Goal: Feedback & Contribution: Leave review/rating

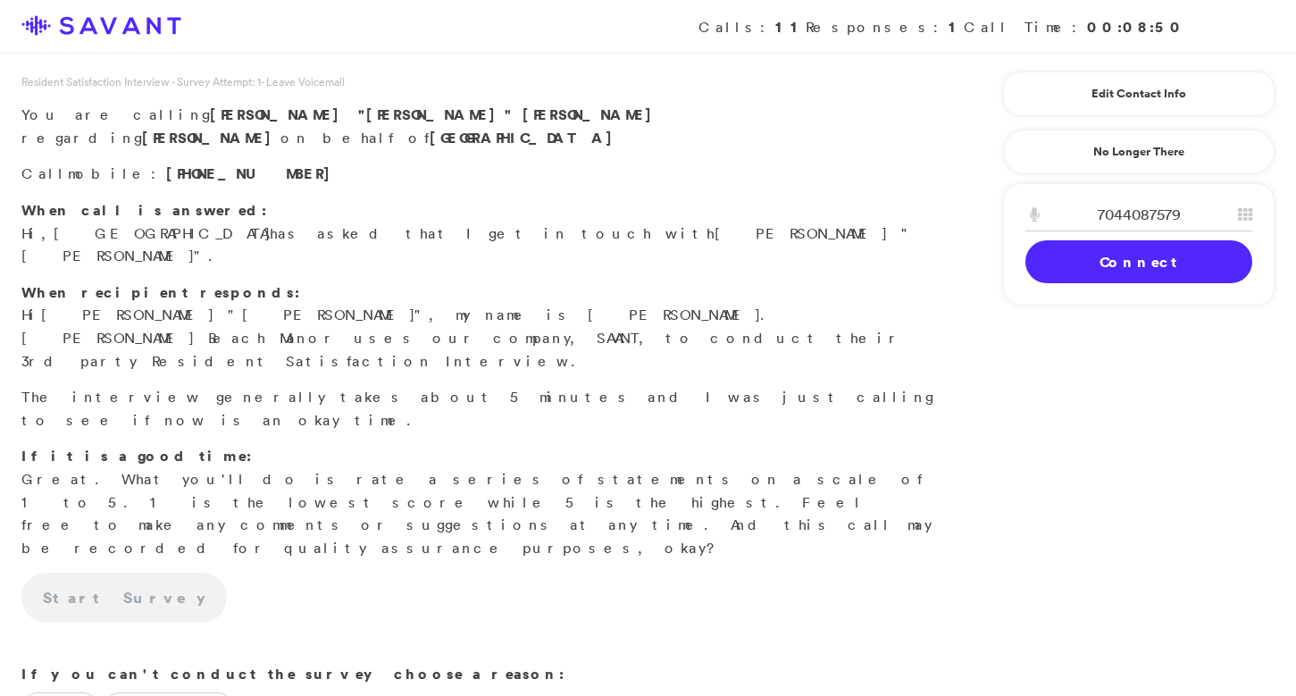
click at [1117, 267] on link "Connect" at bounding box center [1138, 261] width 227 height 43
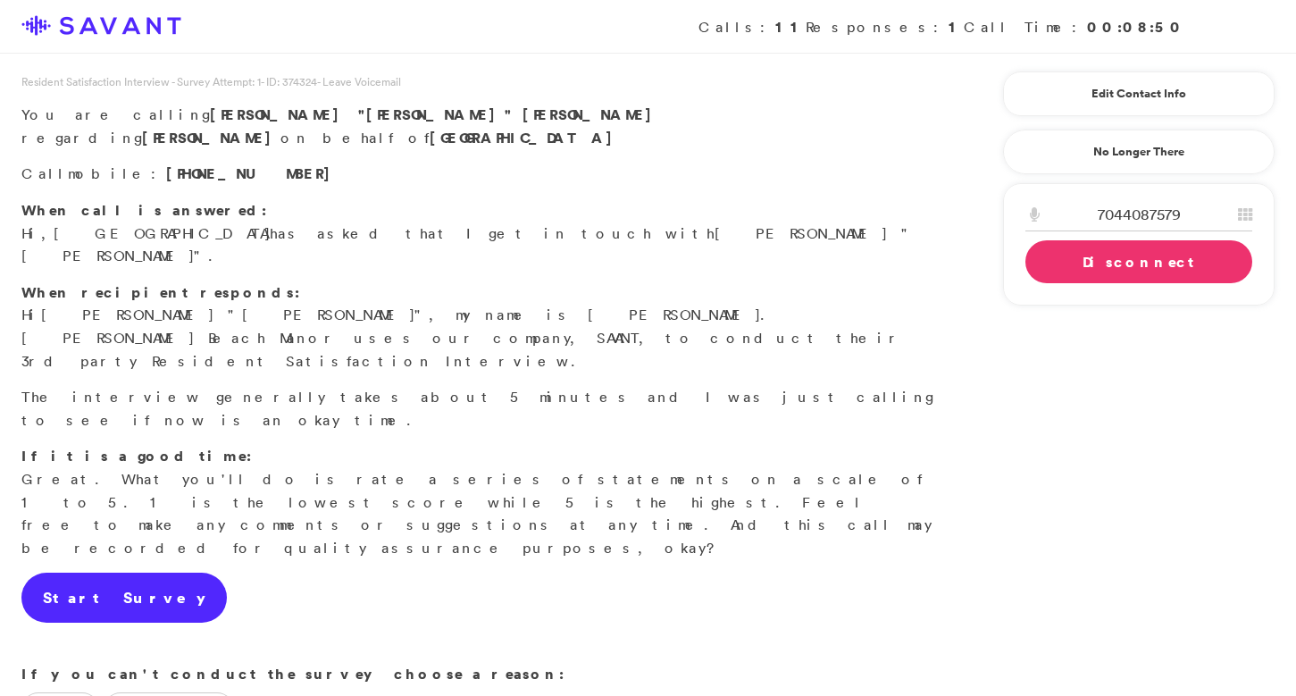
click at [96, 572] on link "Start Survey" at bounding box center [123, 597] width 205 height 50
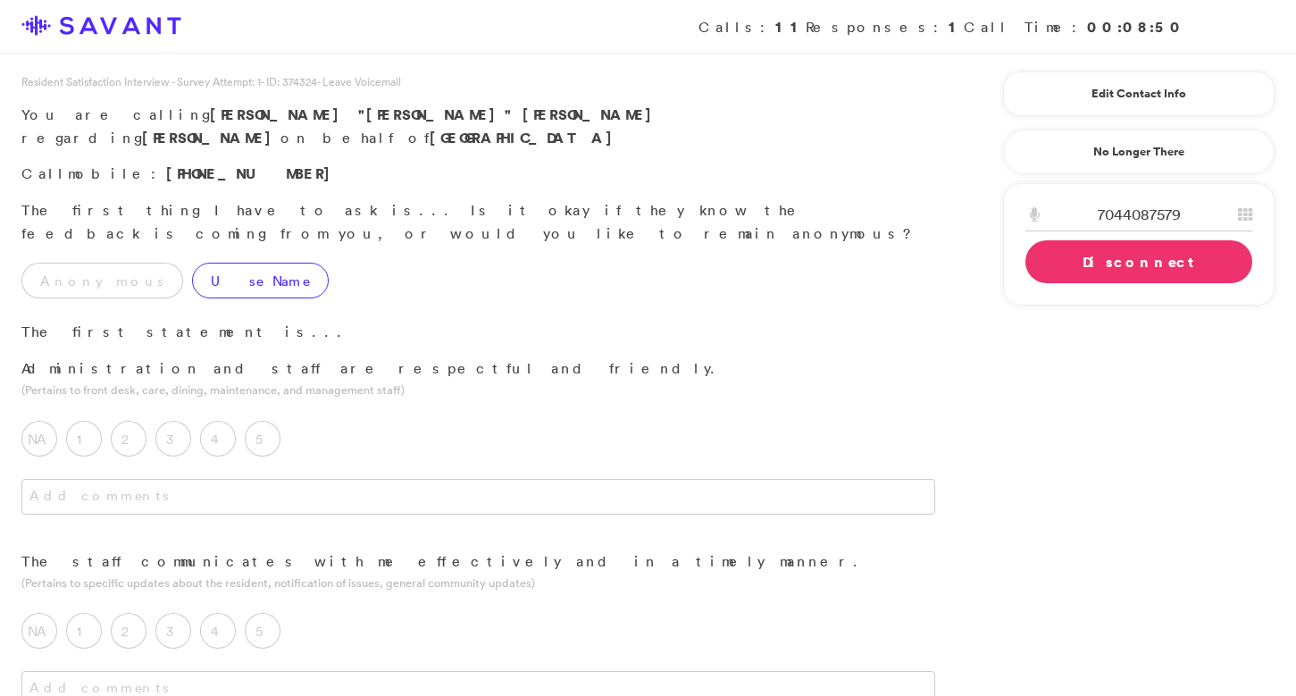
click at [192, 263] on label "Use Name" at bounding box center [260, 281] width 137 height 36
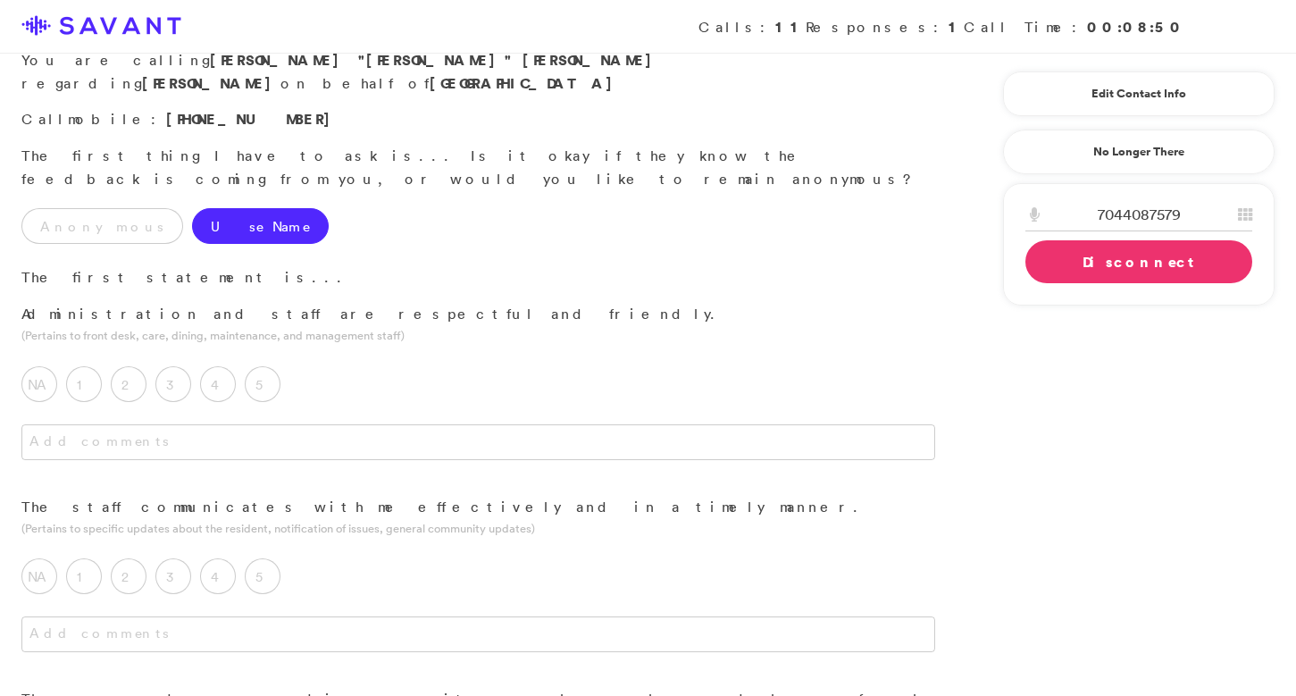
scroll to position [75, 0]
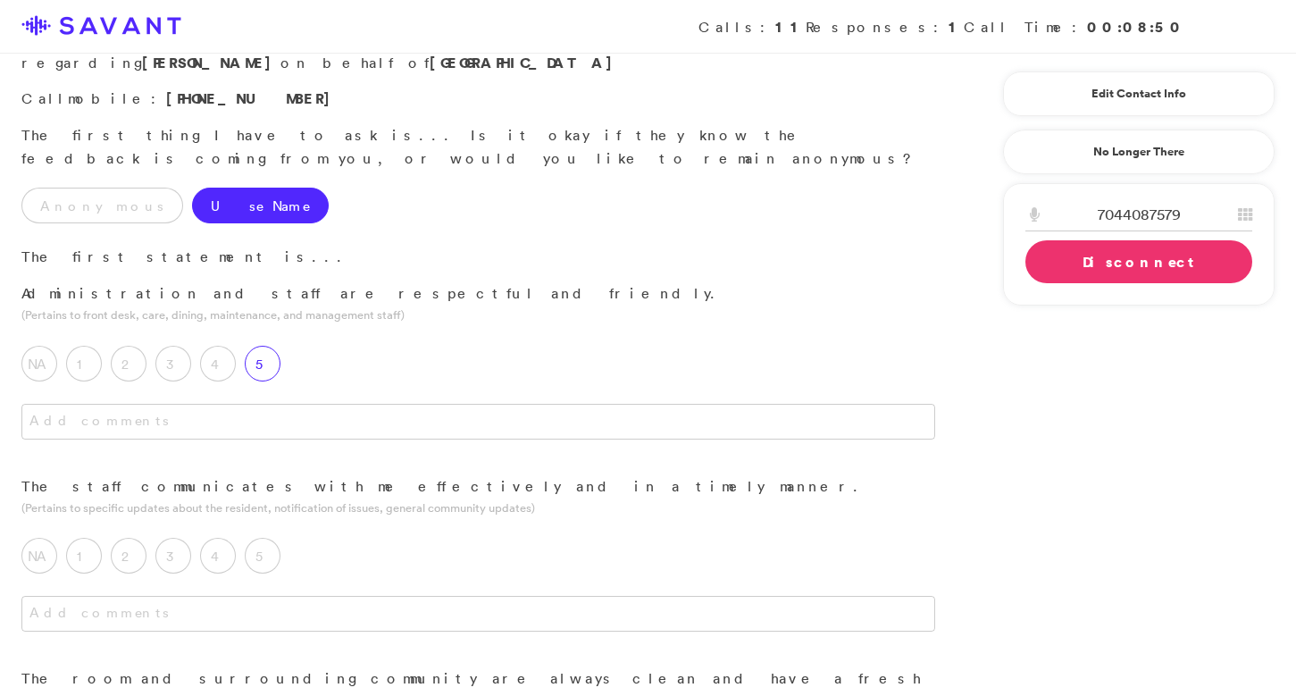
click at [250, 346] on label "5" at bounding box center [263, 364] width 36 height 36
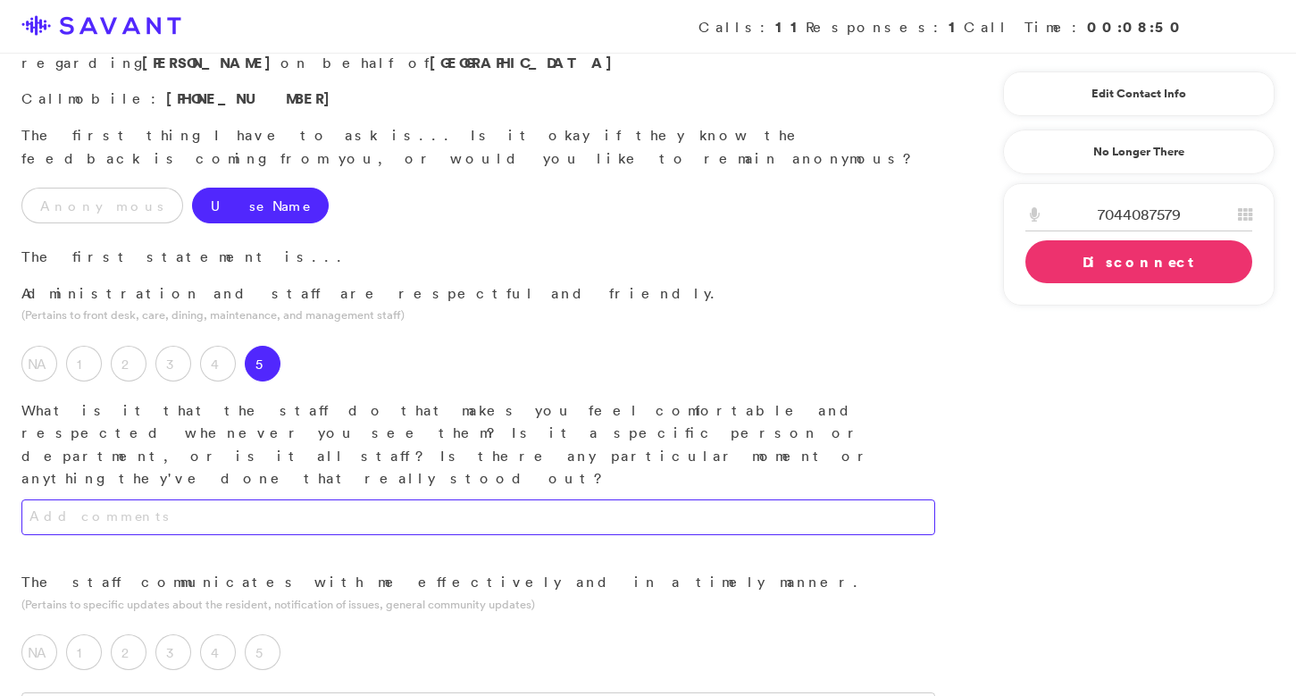
click at [297, 499] on textarea at bounding box center [478, 517] width 914 height 36
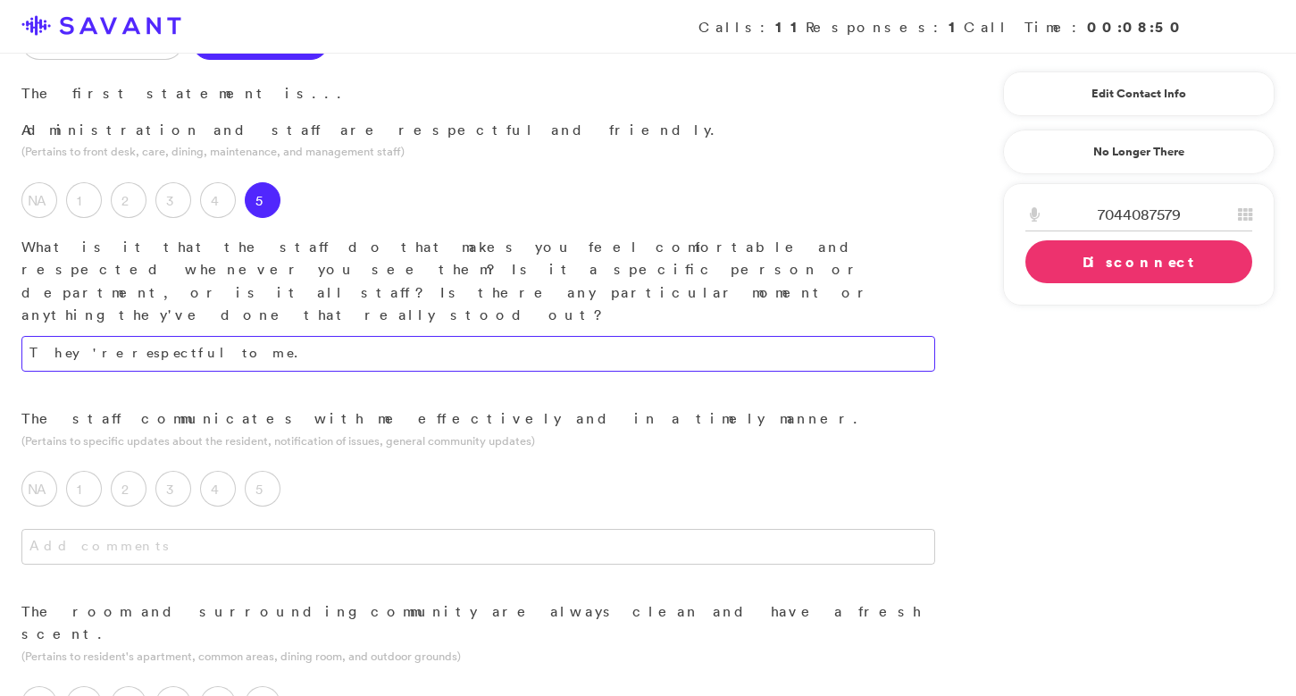
scroll to position [243, 0]
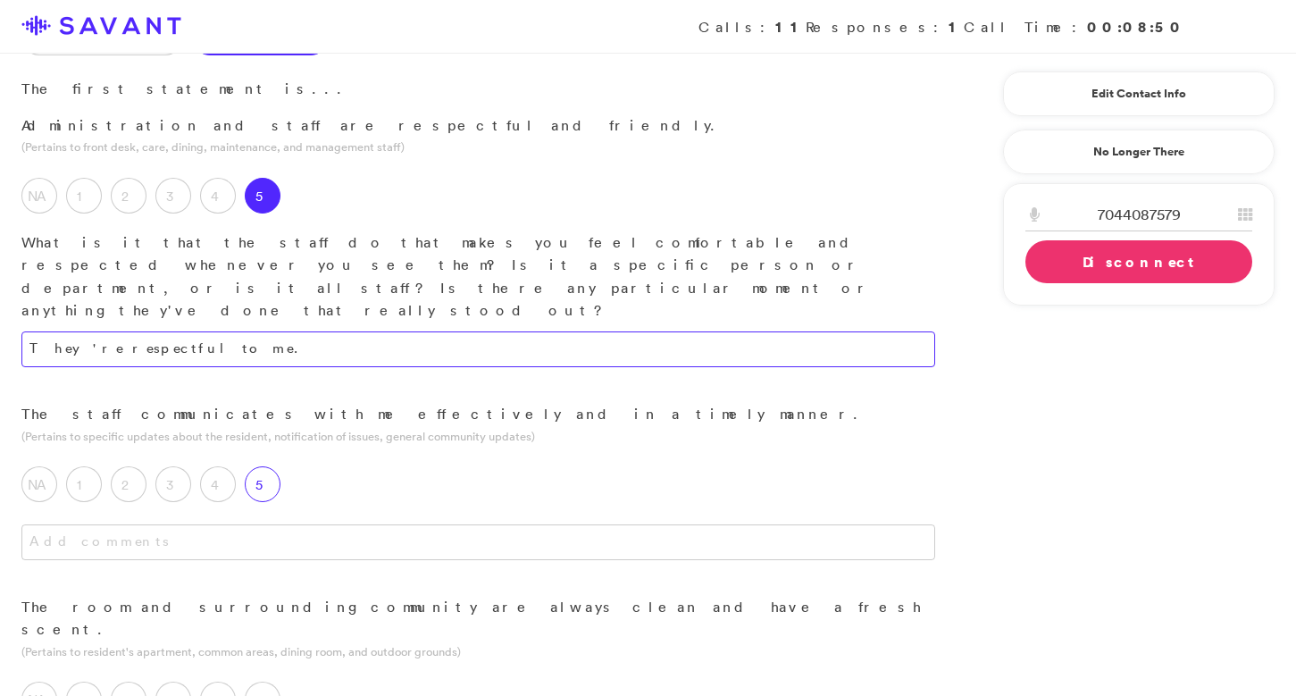
type textarea "They're respectful to me."
click at [248, 466] on label "5" at bounding box center [263, 484] width 36 height 36
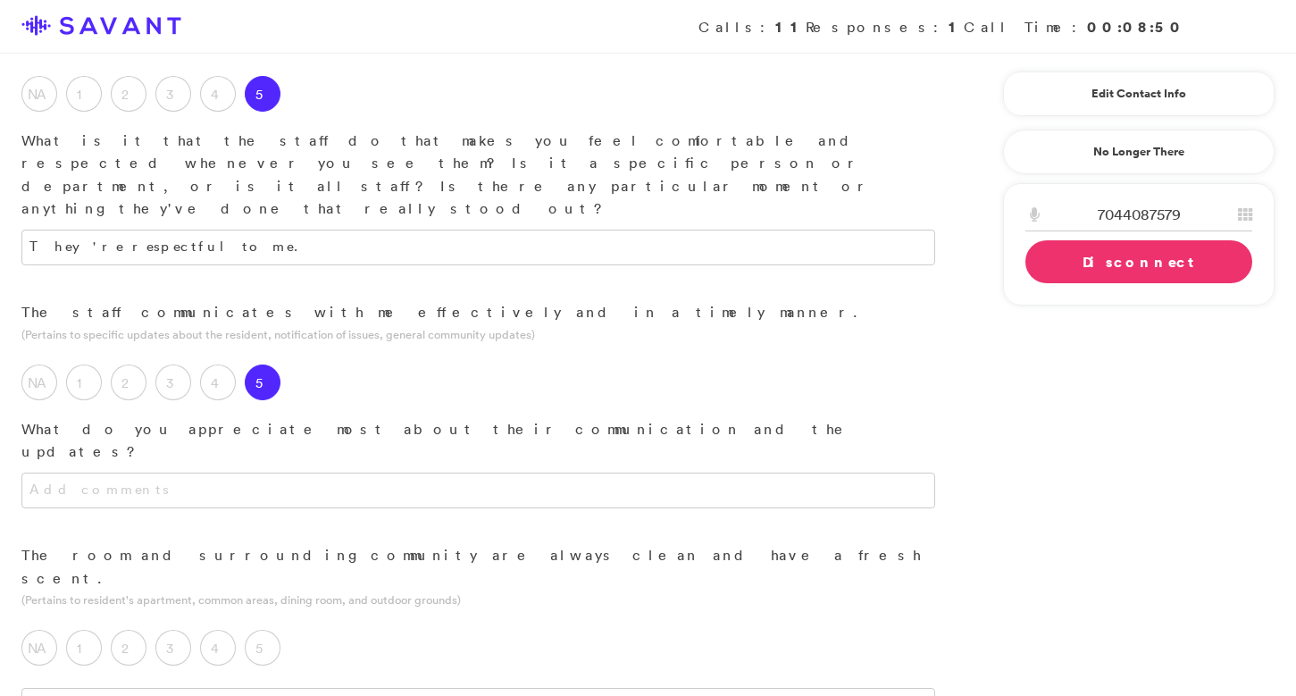
scroll to position [346, 0]
click at [307, 472] on textarea at bounding box center [478, 490] width 914 height 36
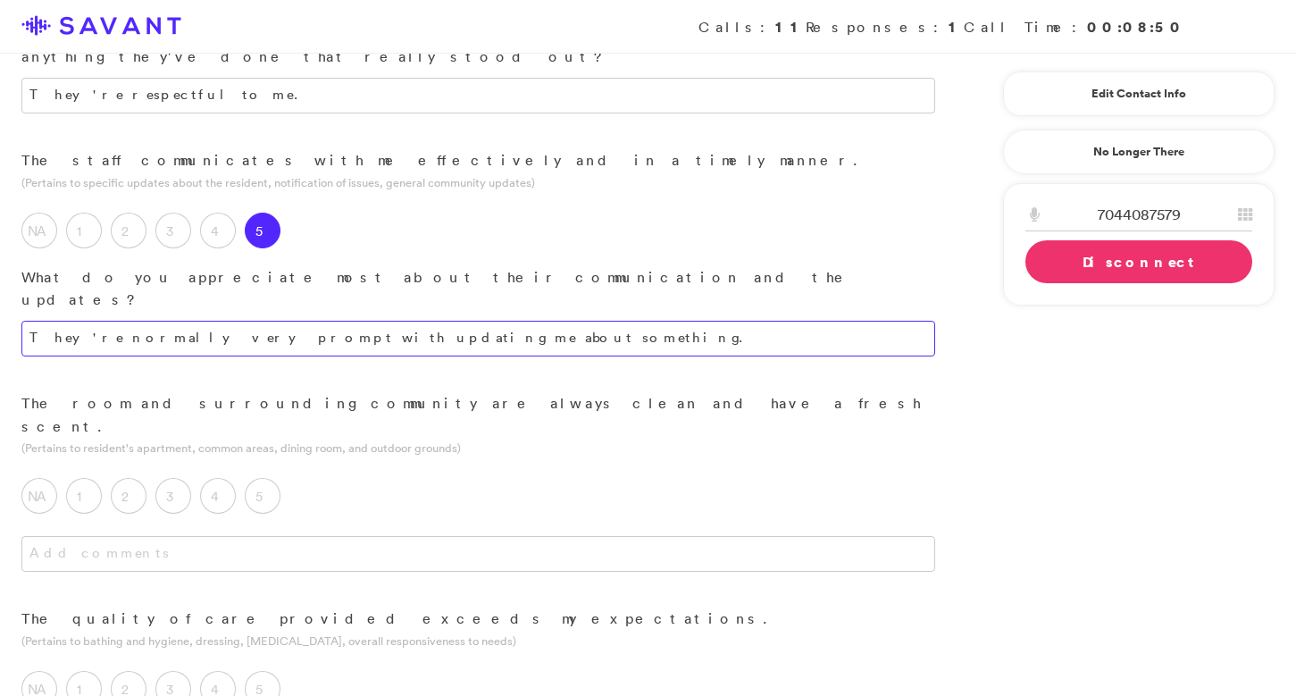
scroll to position [498, 0]
type textarea "They're normally very prompt with updating me about something."
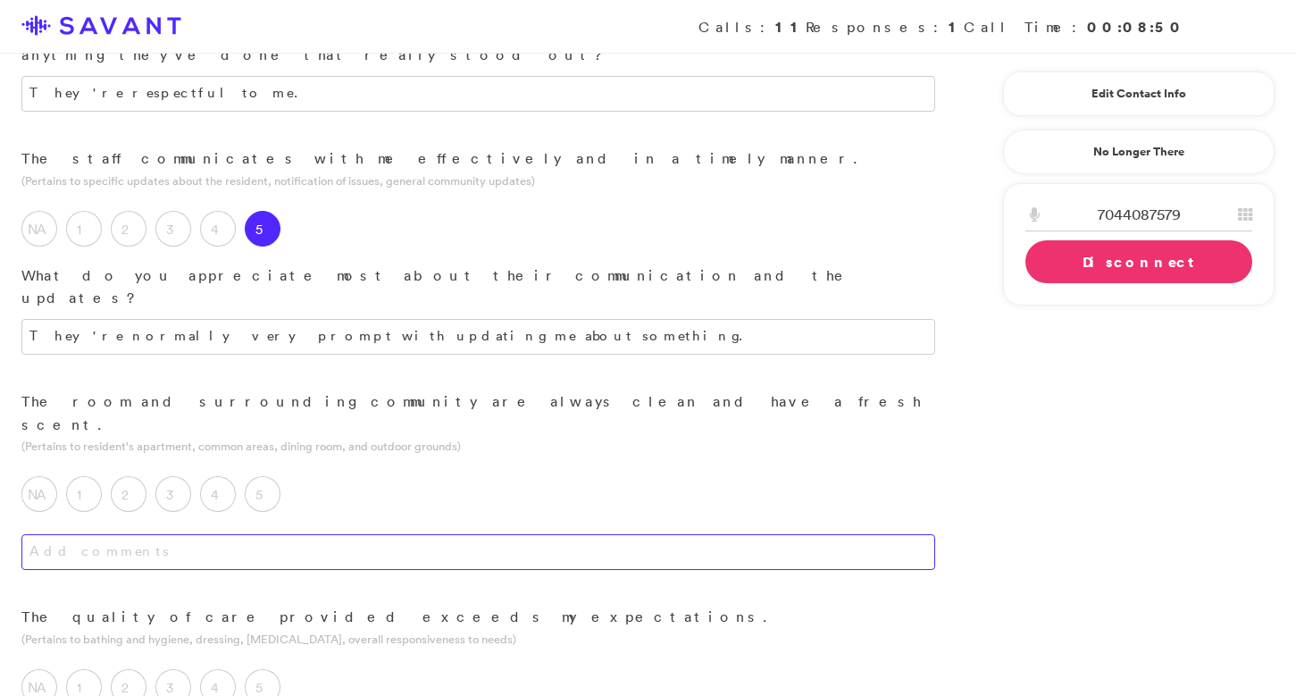
click at [341, 534] on textarea at bounding box center [478, 552] width 914 height 36
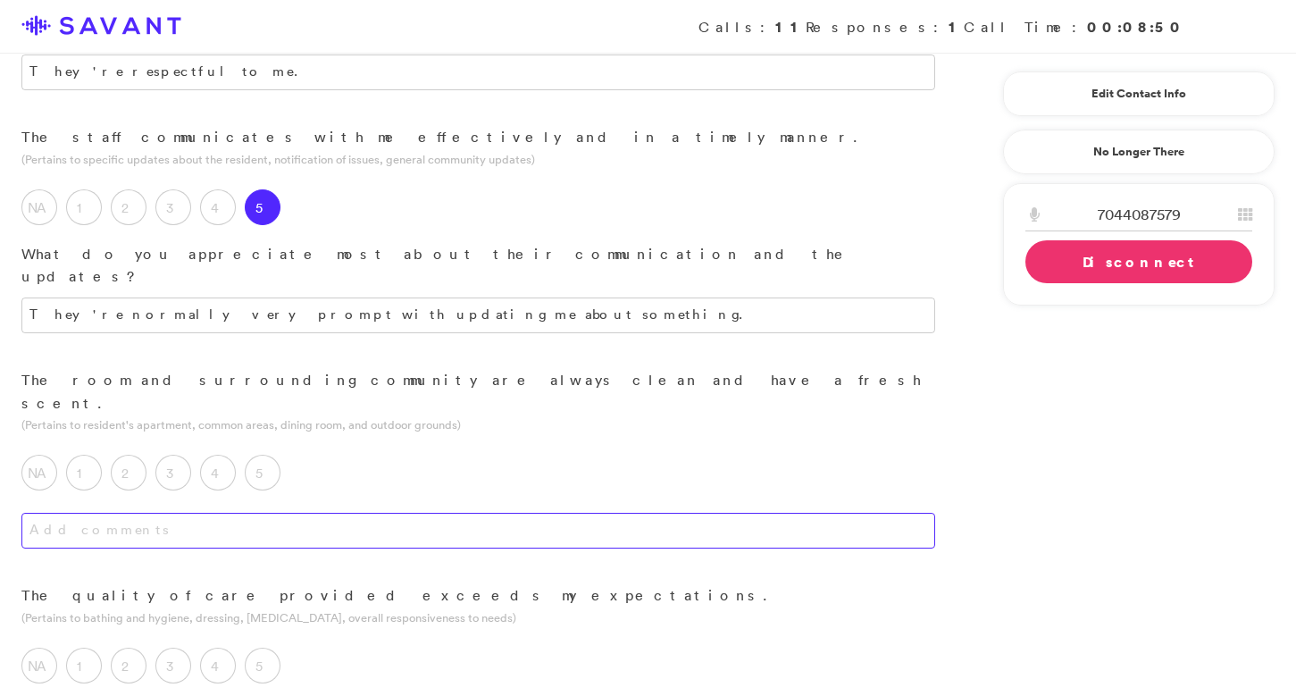
scroll to position [527, 0]
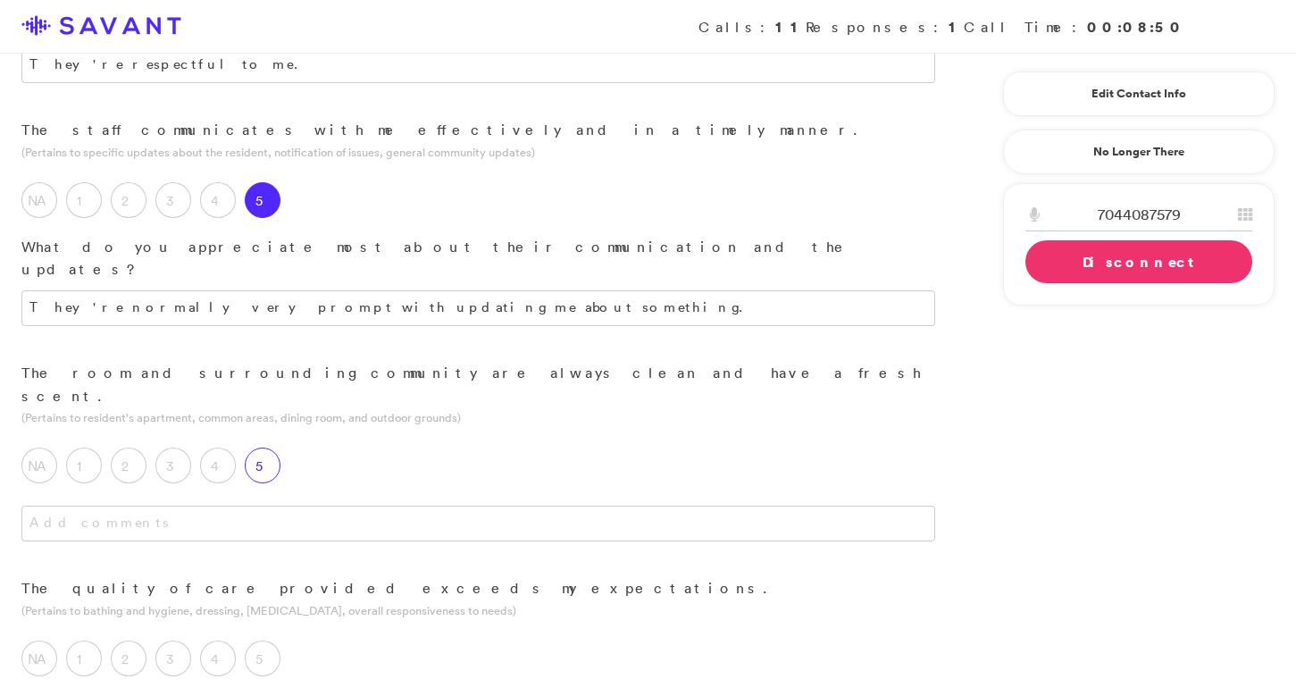
click at [264, 447] on label "5" at bounding box center [263, 465] width 36 height 36
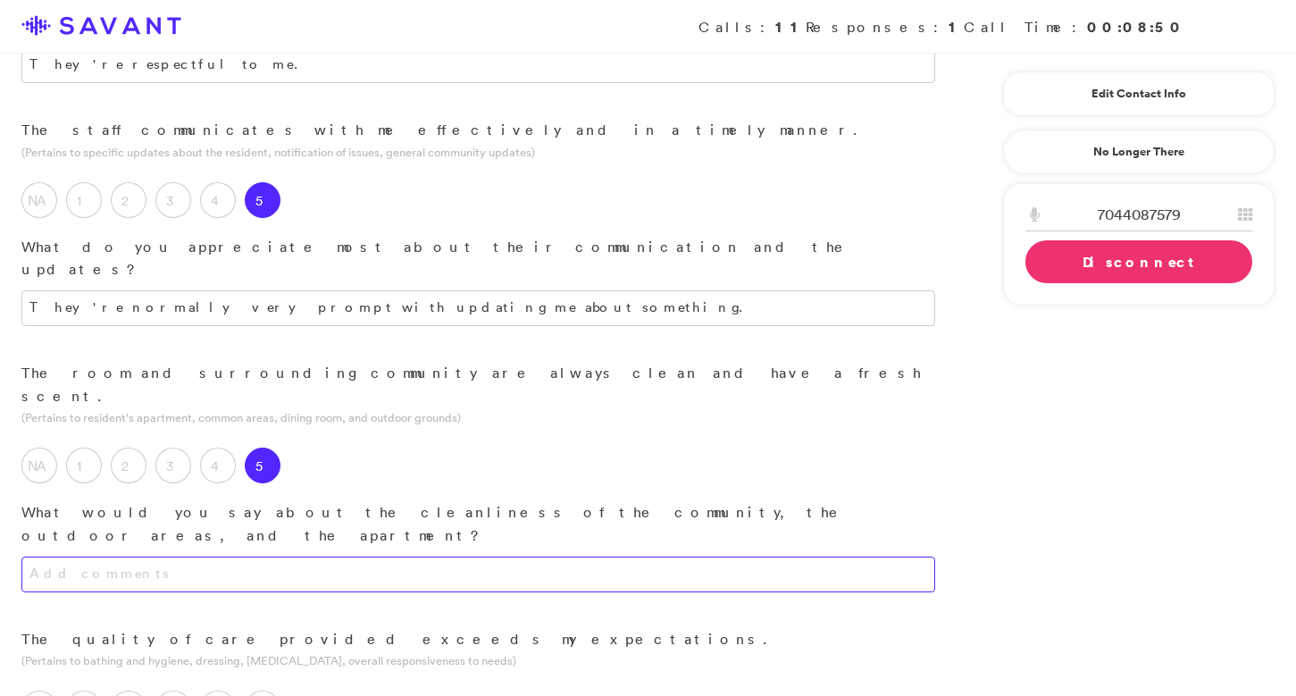
click at [300, 556] on textarea at bounding box center [478, 574] width 914 height 36
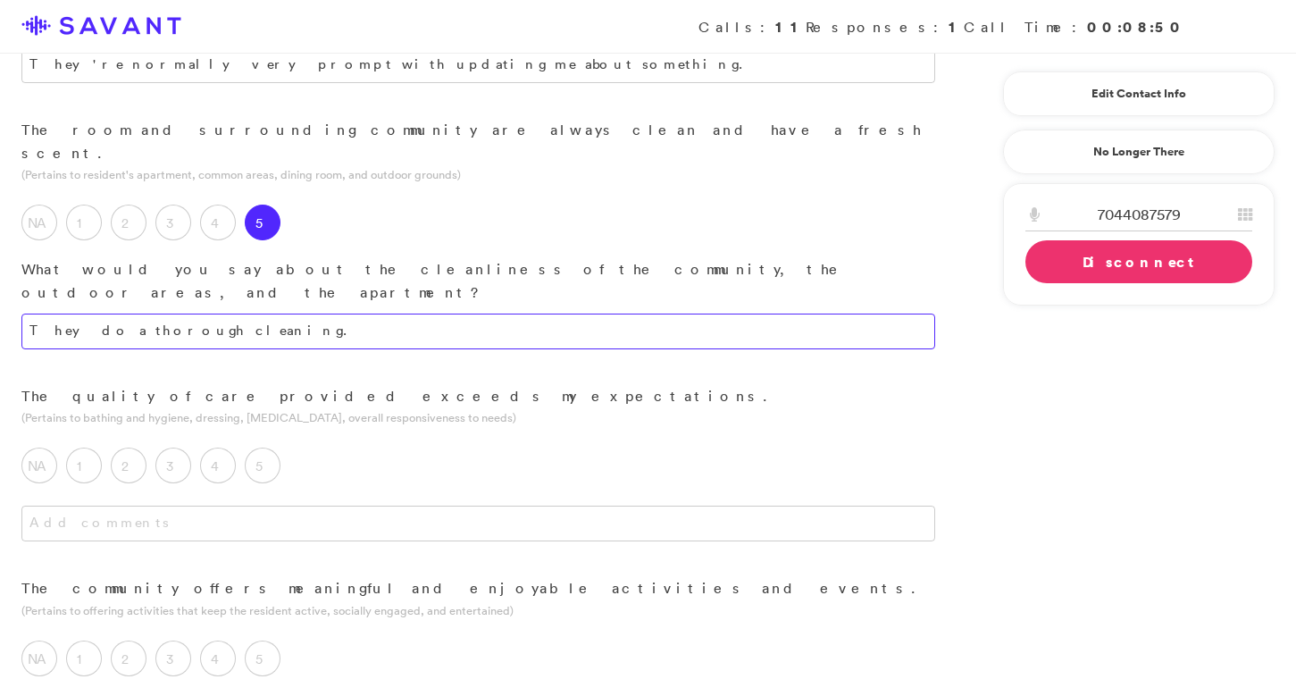
scroll to position [778, 0]
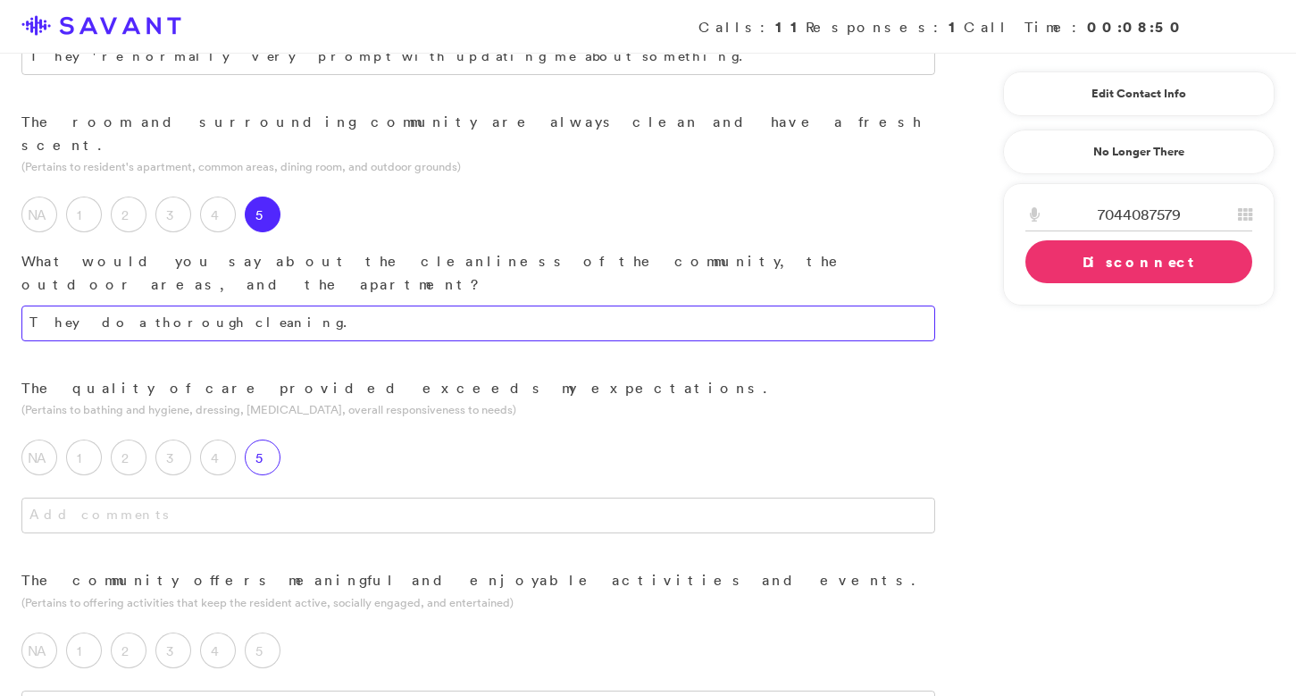
type textarea "They do a thorough cleaning."
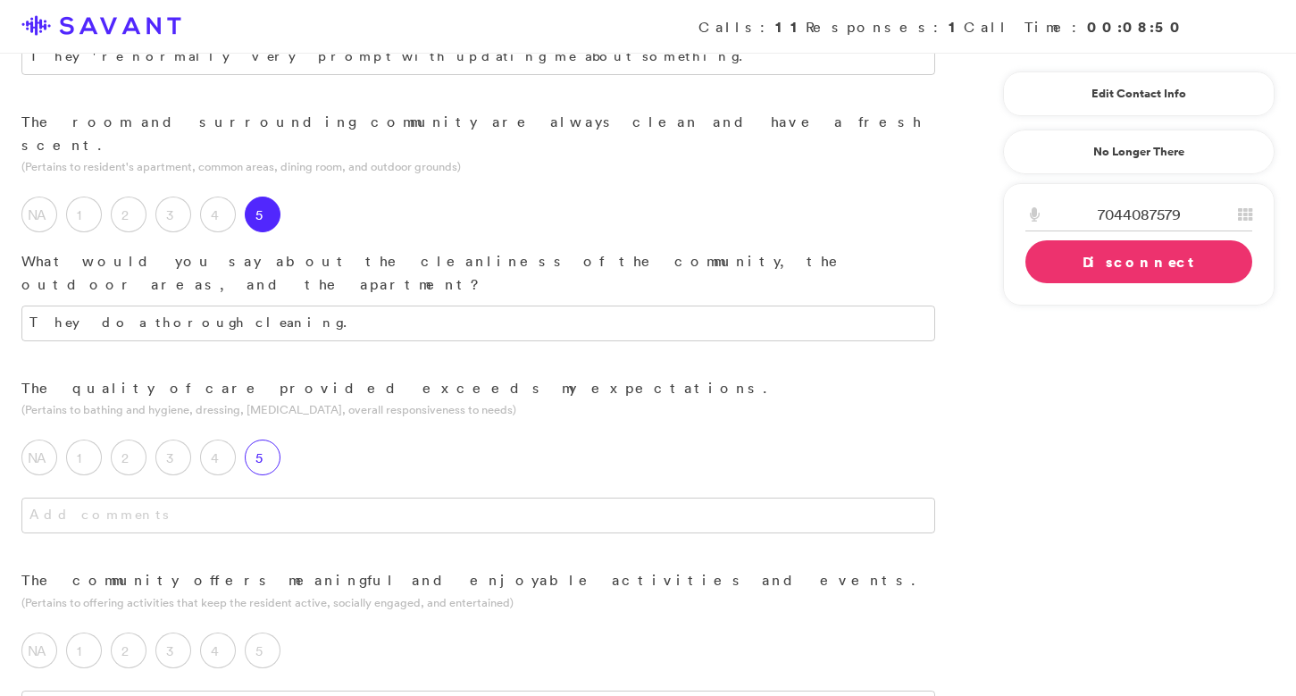
click at [263, 439] on label "5" at bounding box center [263, 457] width 36 height 36
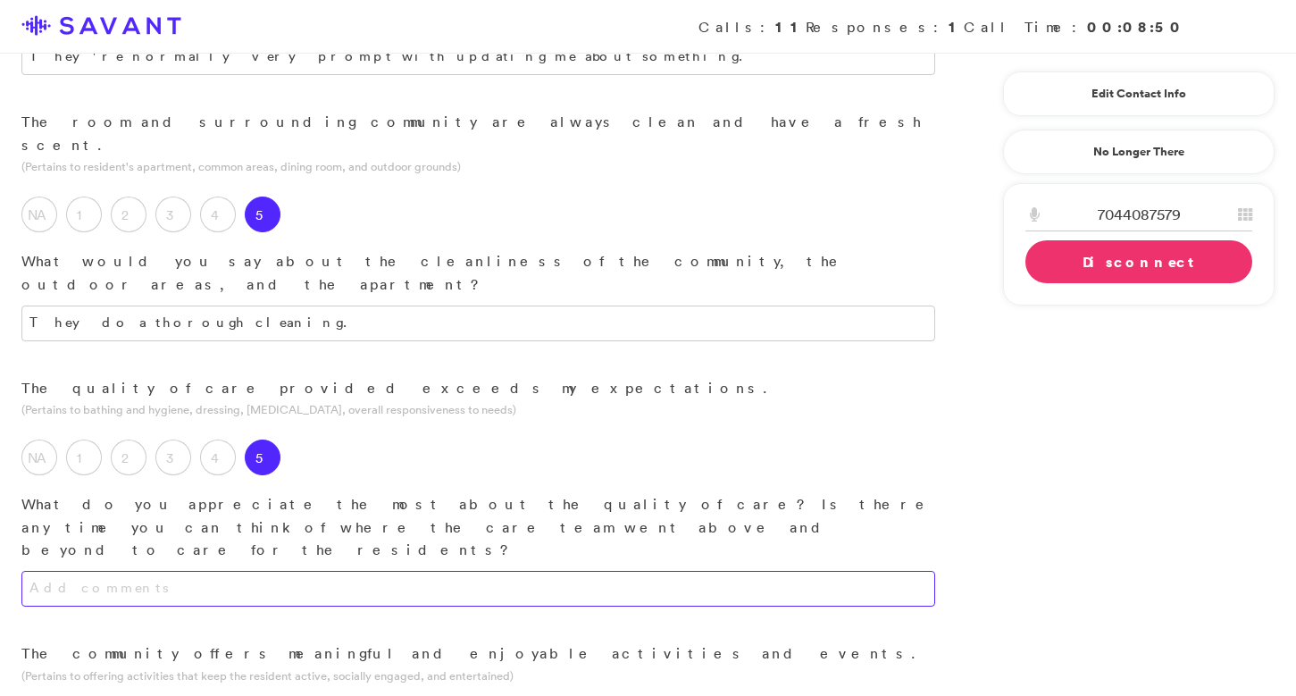
click at [287, 571] on textarea at bounding box center [478, 589] width 914 height 36
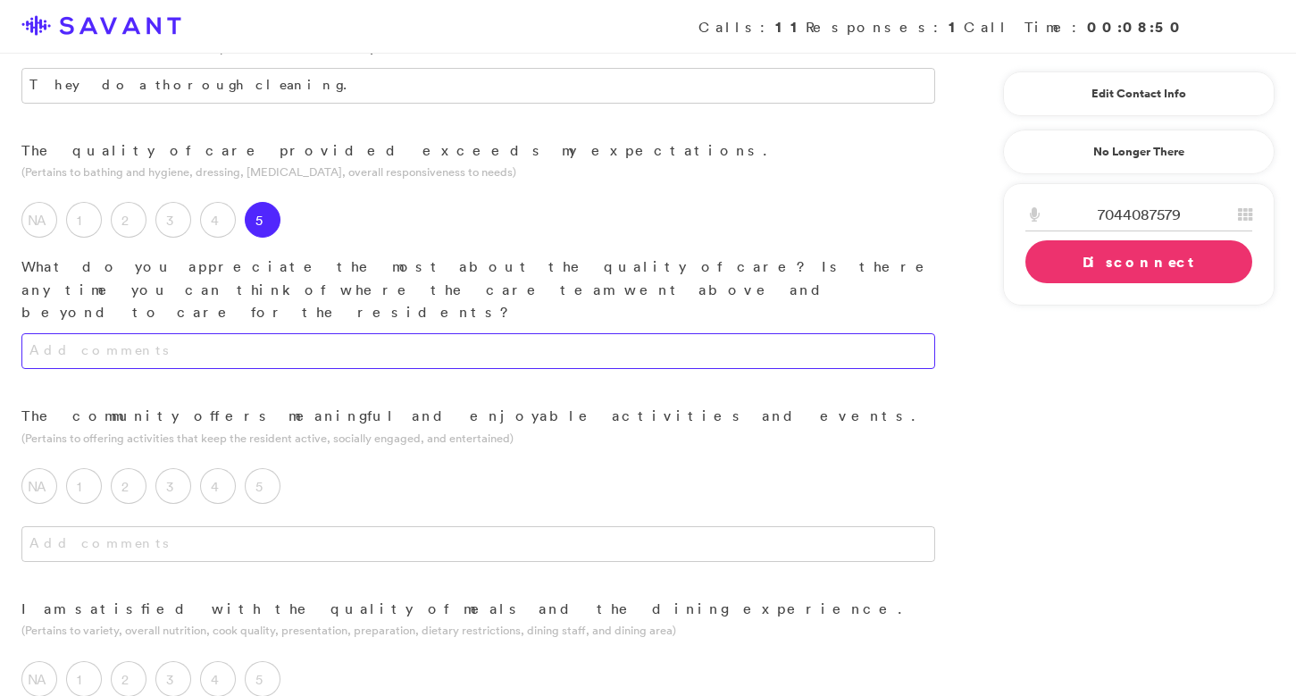
scroll to position [1014, 0]
type textarea "They seem to genuinely care about my wife."
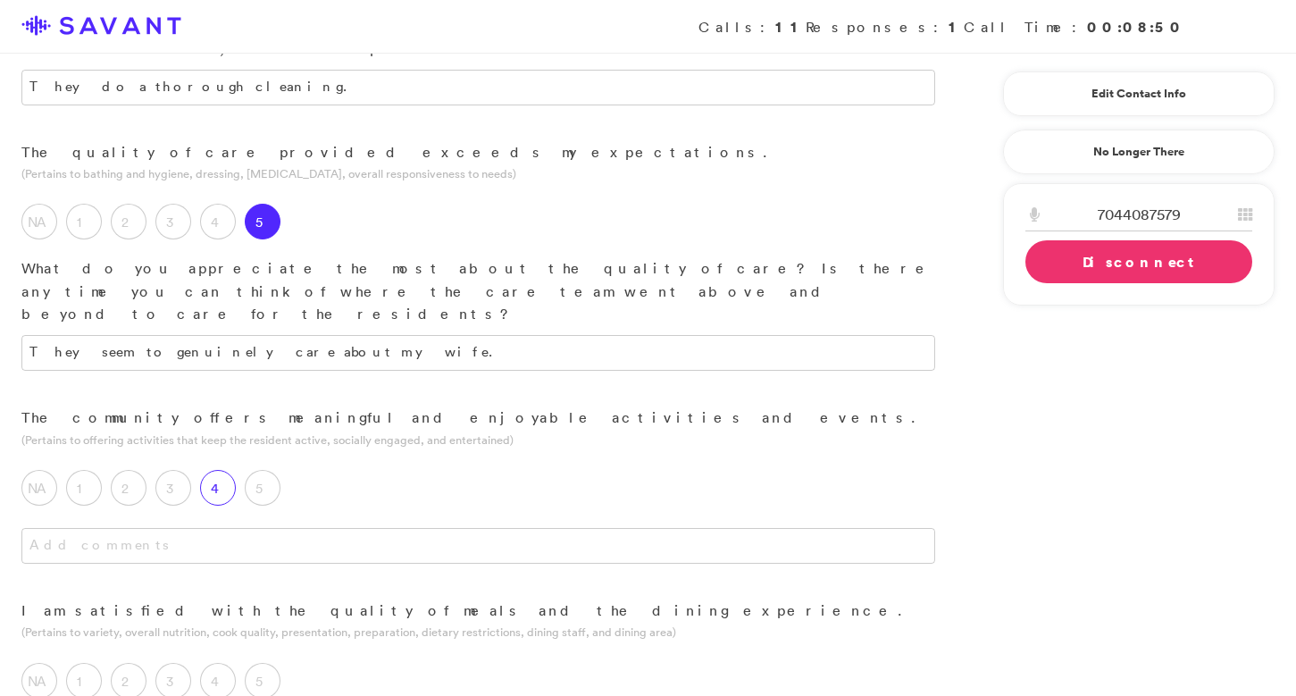
click at [213, 470] on label "4" at bounding box center [218, 488] width 36 height 36
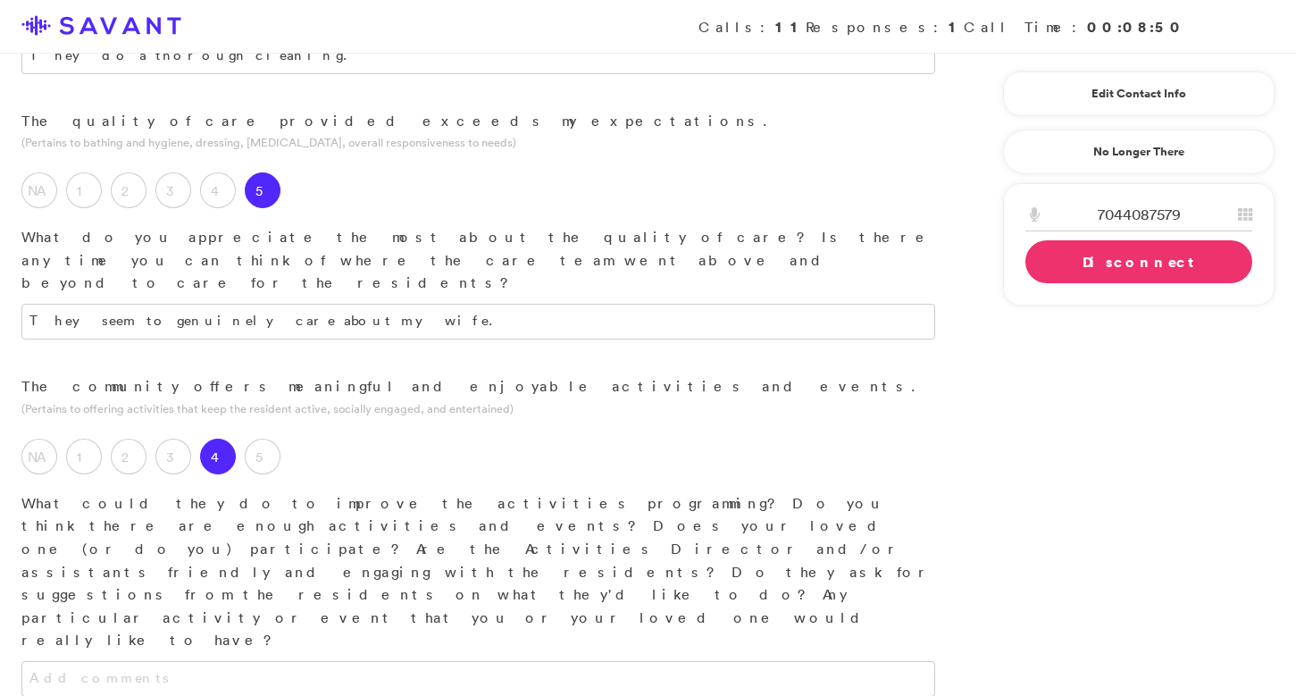
scroll to position [1048, 0]
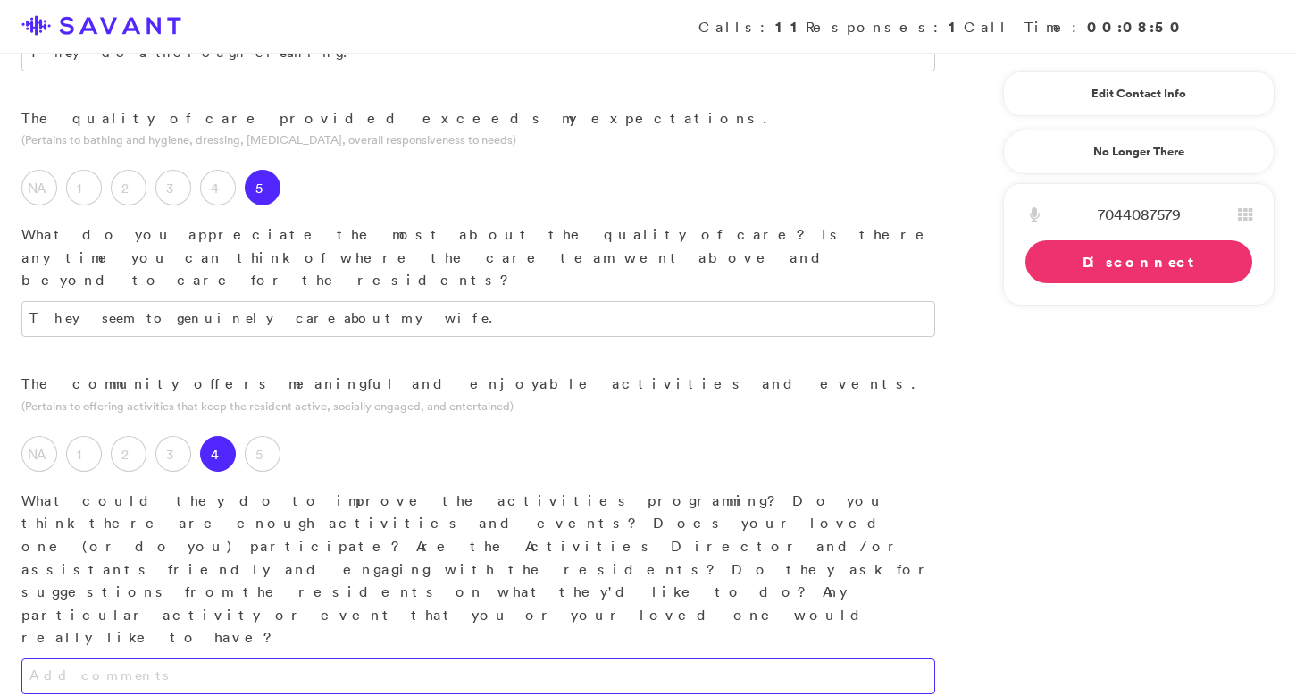
click at [345, 658] on textarea at bounding box center [478, 676] width 914 height 36
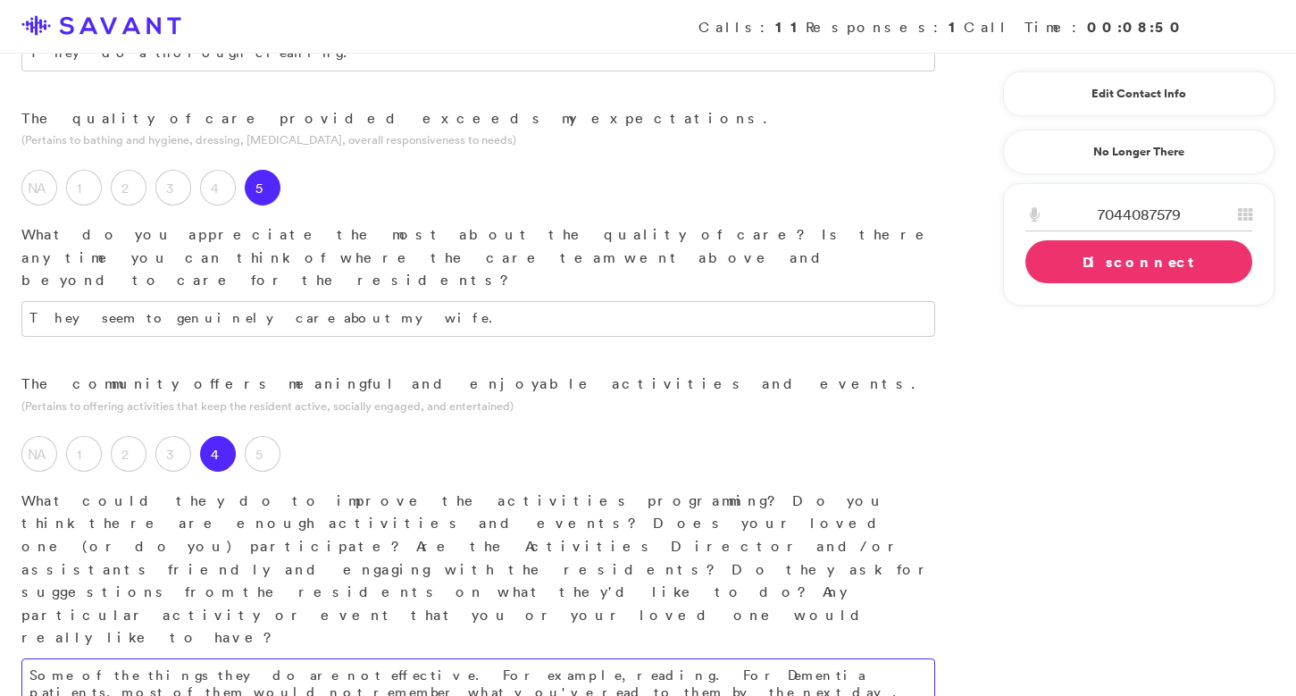
click at [627, 658] on textarea "Some of the things they do are not effective. For example, reading. For Dementi…" at bounding box center [478, 683] width 914 height 50
click at [781, 658] on textarea "Some of the things they do are not effective. For example, reading. For Dementi…" at bounding box center [478, 700] width 914 height 84
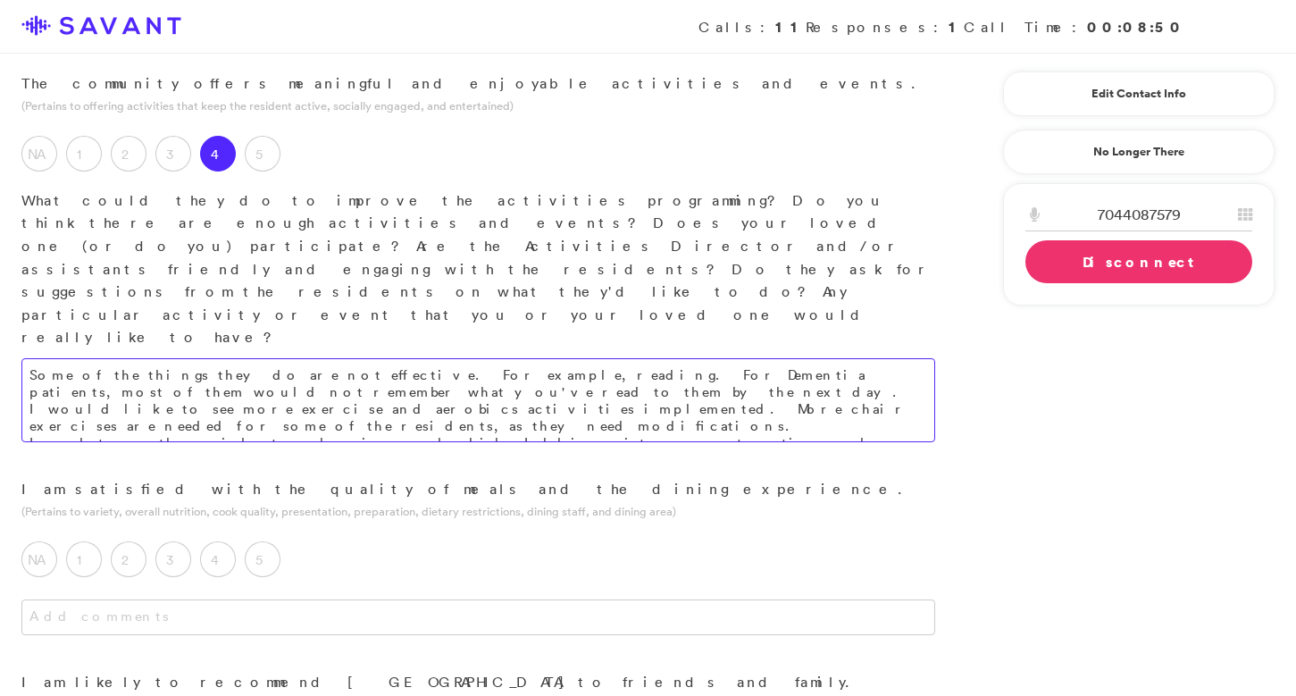
scroll to position [1392, 0]
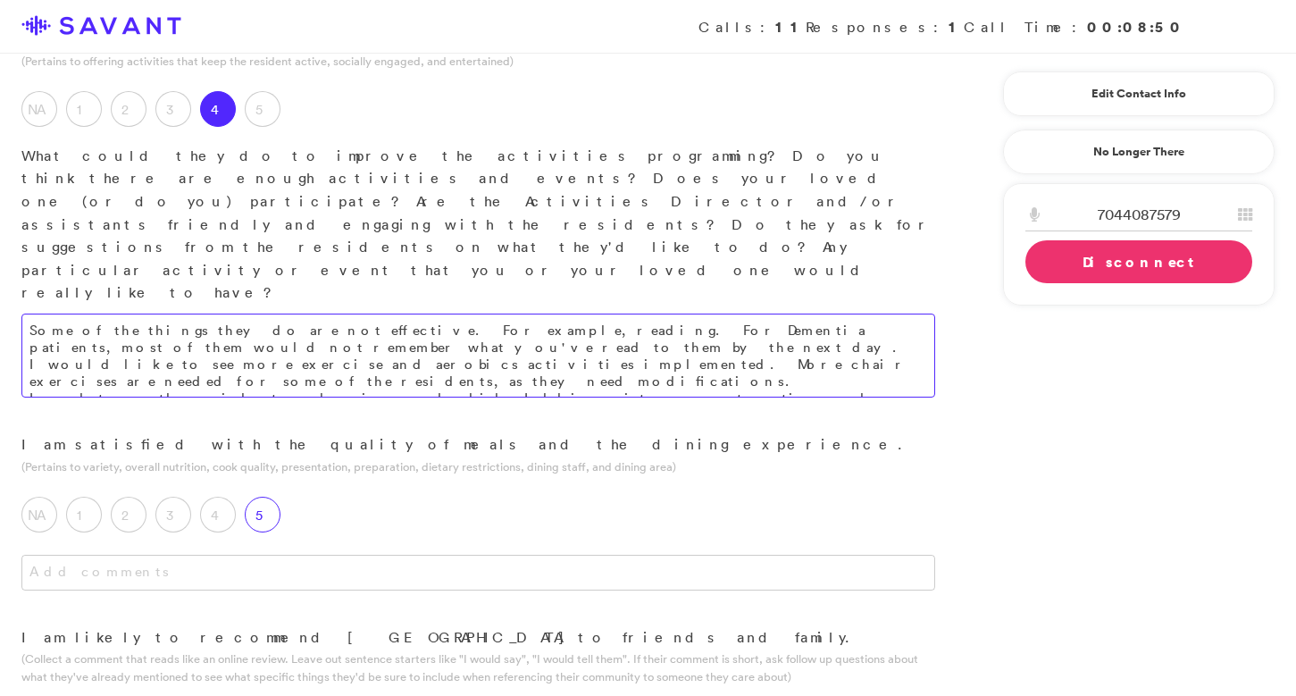
type textarea "Some of the things they do are not effective. For example, reading. For Dementi…"
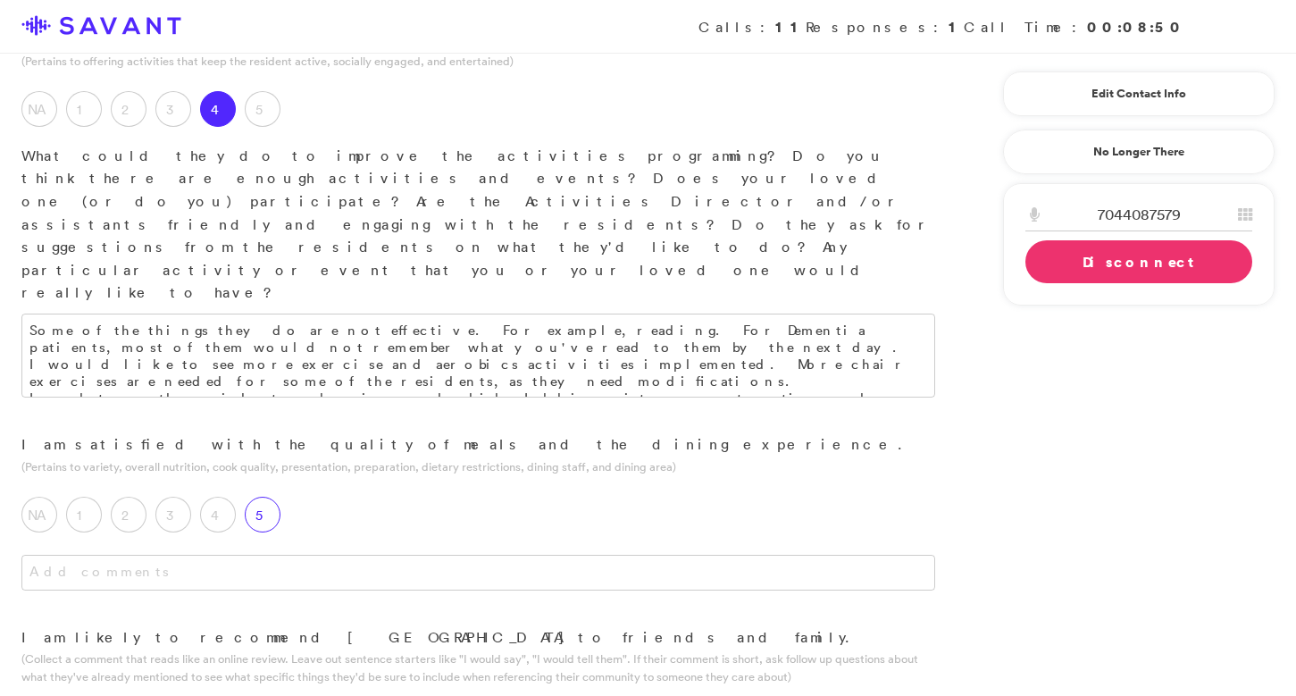
click at [259, 497] on label "5" at bounding box center [263, 515] width 36 height 36
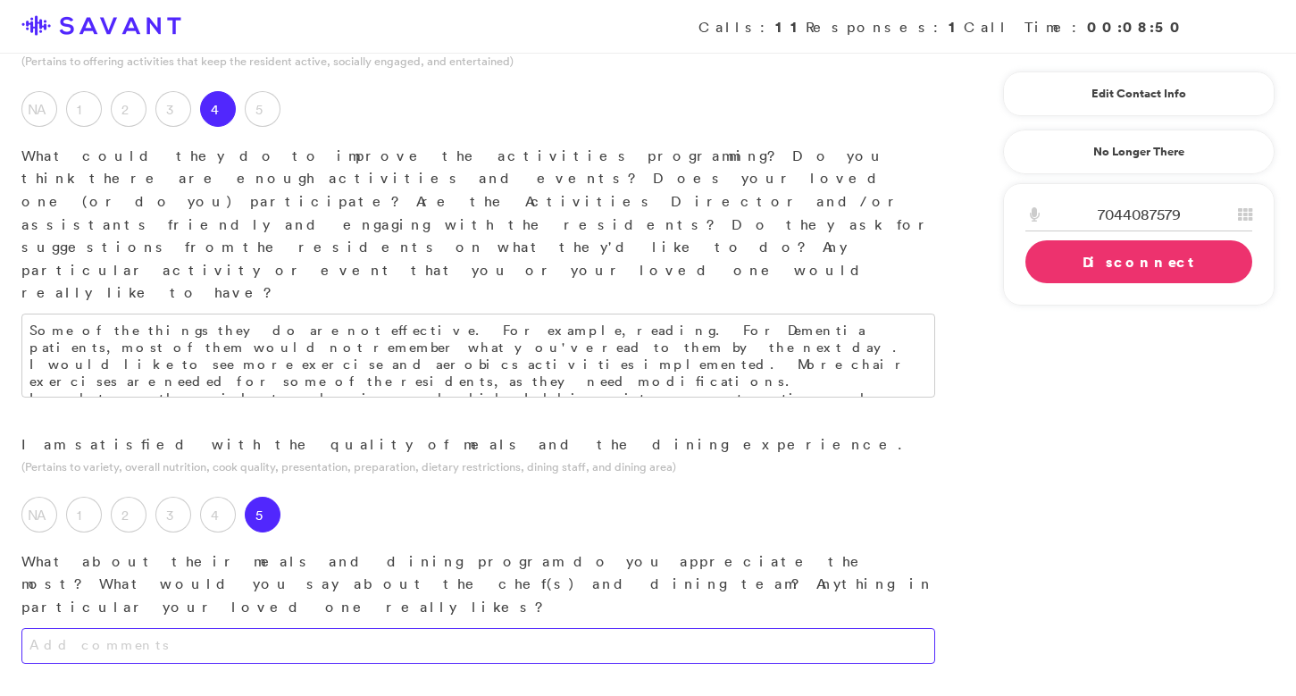
click at [335, 628] on textarea at bounding box center [478, 646] width 914 height 36
click at [681, 628] on textarea "They mix it up quite a bit, they provide selections, and I am thankful for that…" at bounding box center [478, 646] width 914 height 36
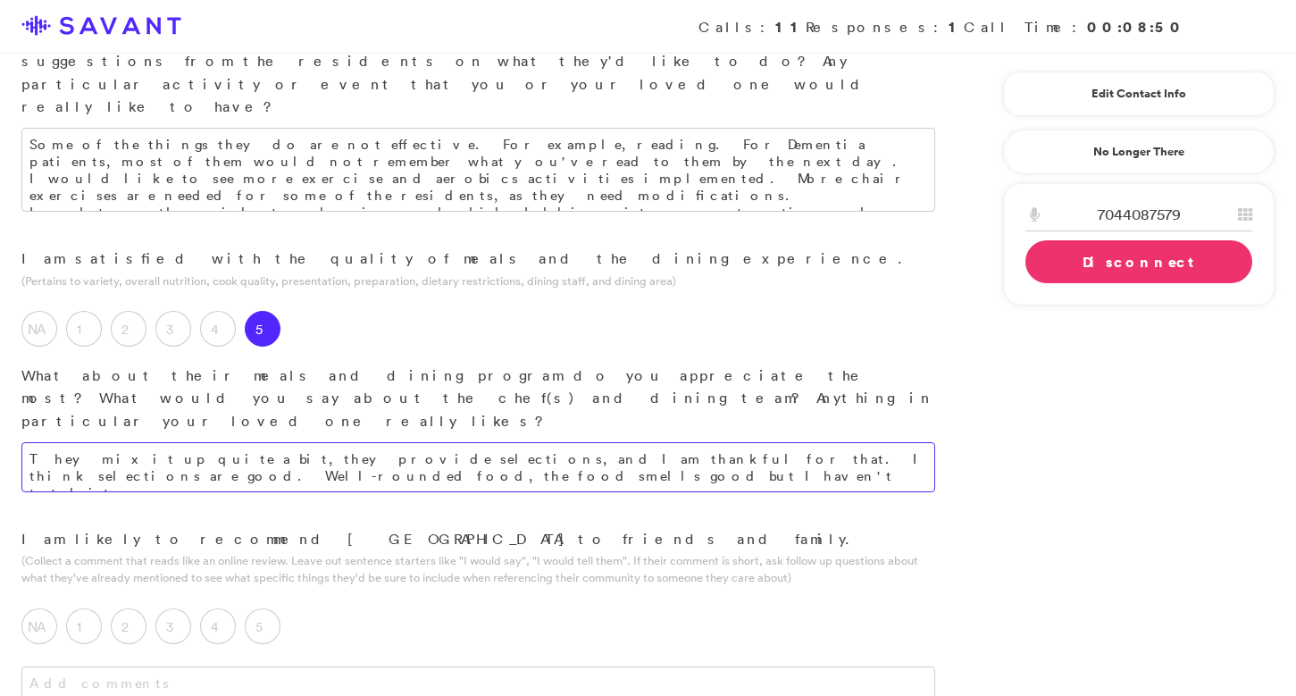
scroll to position [1580, 0]
type textarea "They mix it up quite a bit, they provide selections, and I am thankful for that…"
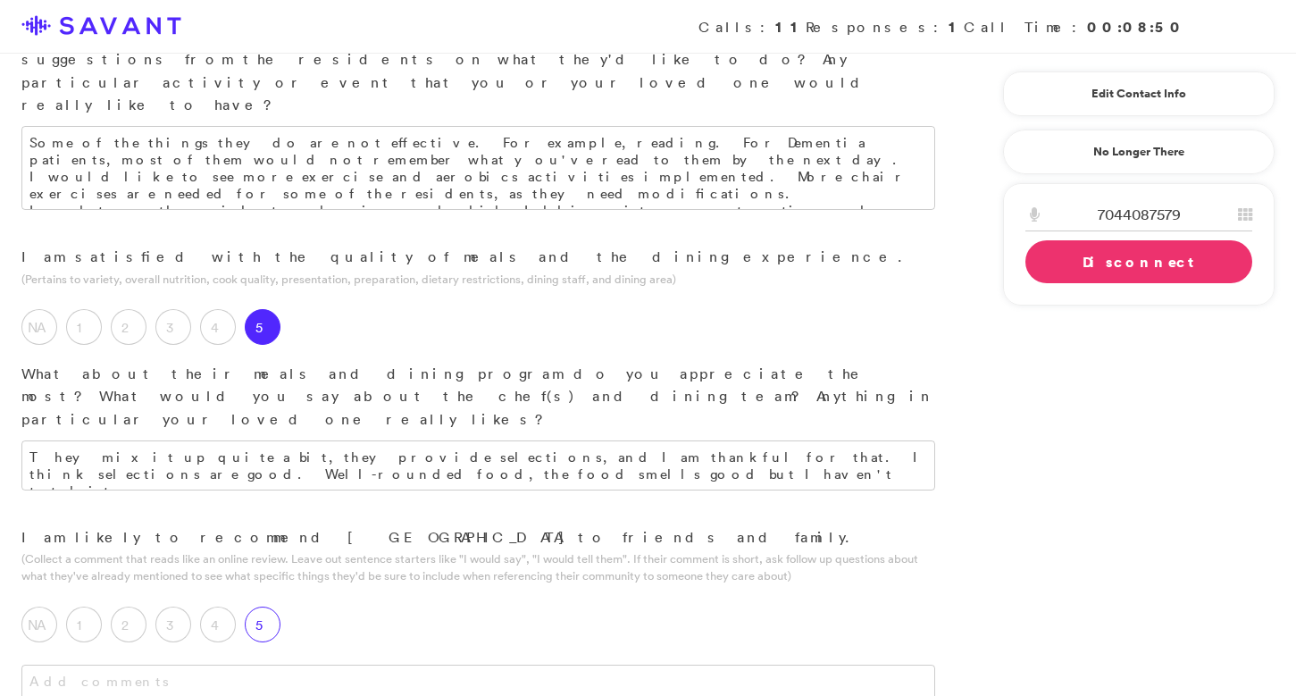
click at [263, 606] on label "5" at bounding box center [263, 624] width 36 height 36
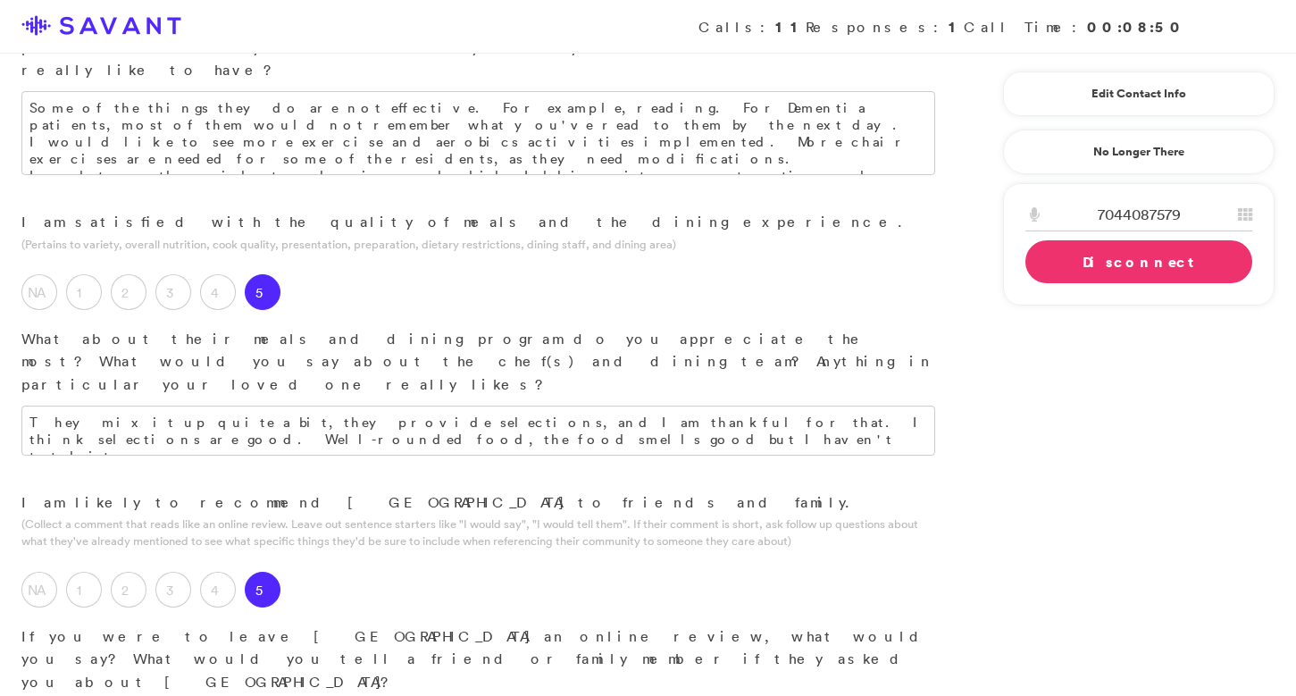
scroll to position [1620, 0]
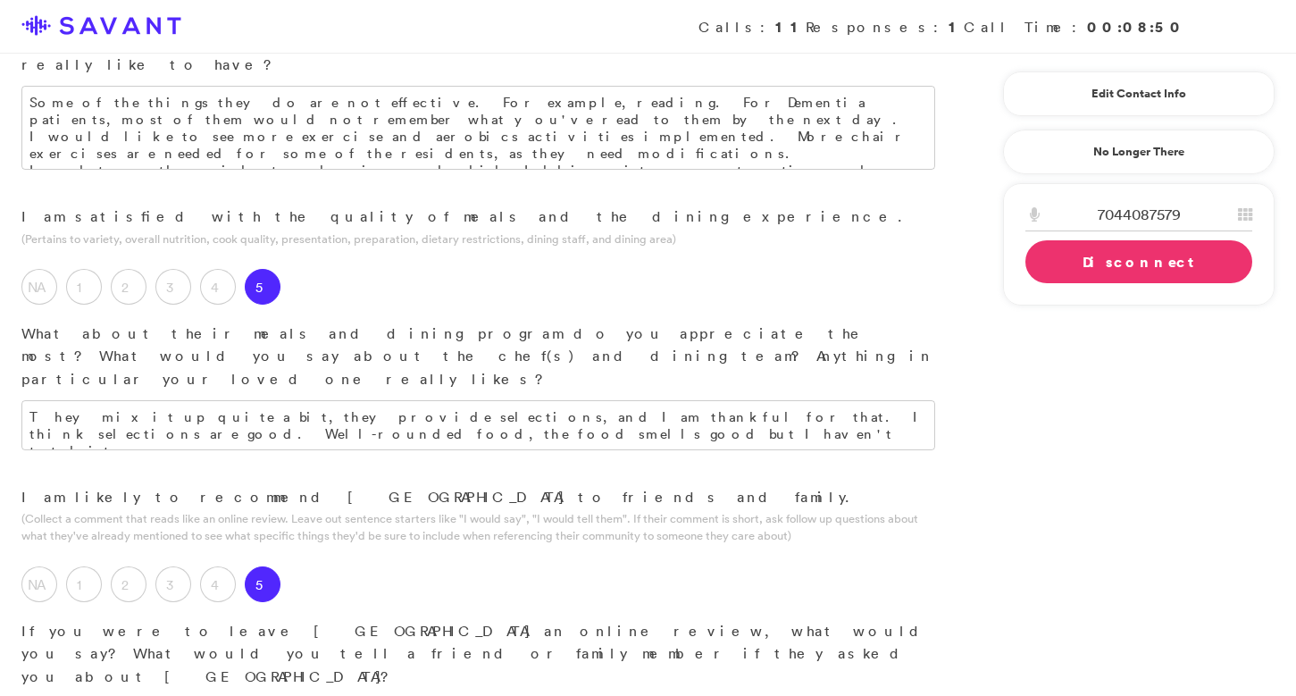
type textarea "I am very happy with the way things have been going. I appreciate it."
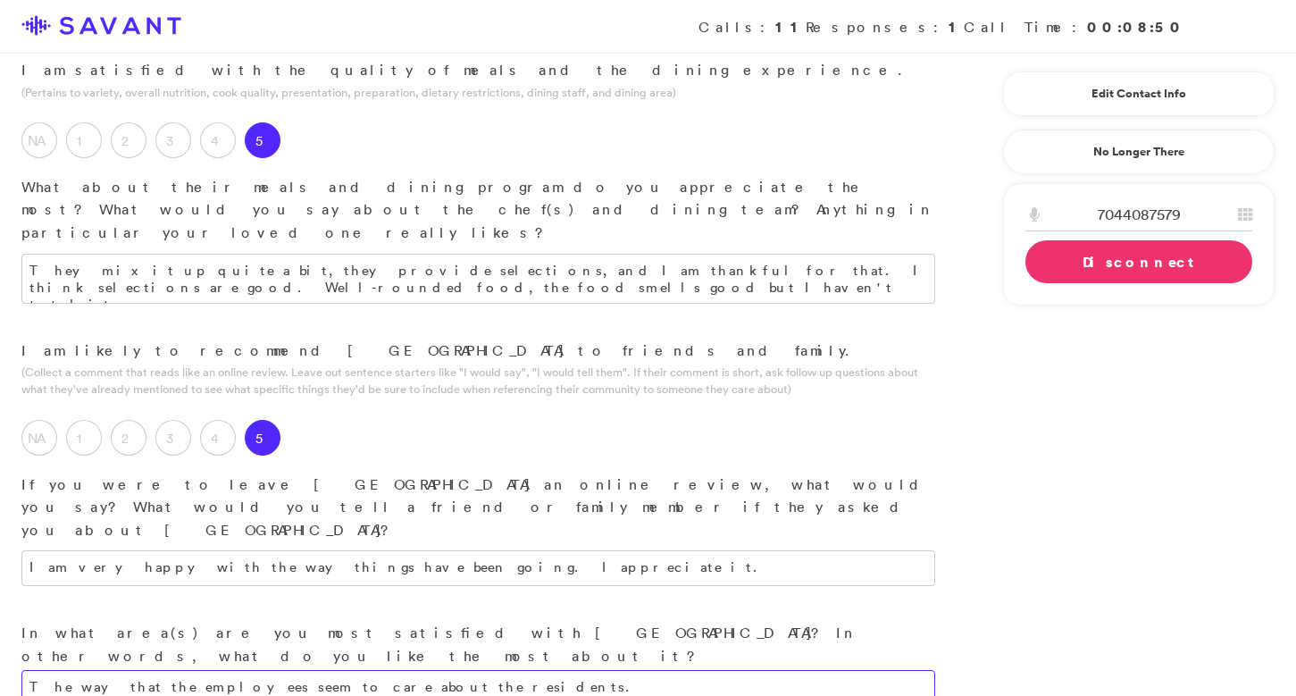
scroll to position [1767, 0]
type textarea "The way that the employees seem to care about the residents."
drag, startPoint x: 672, startPoint y: 442, endPoint x: 499, endPoint y: 437, distance: 173.3
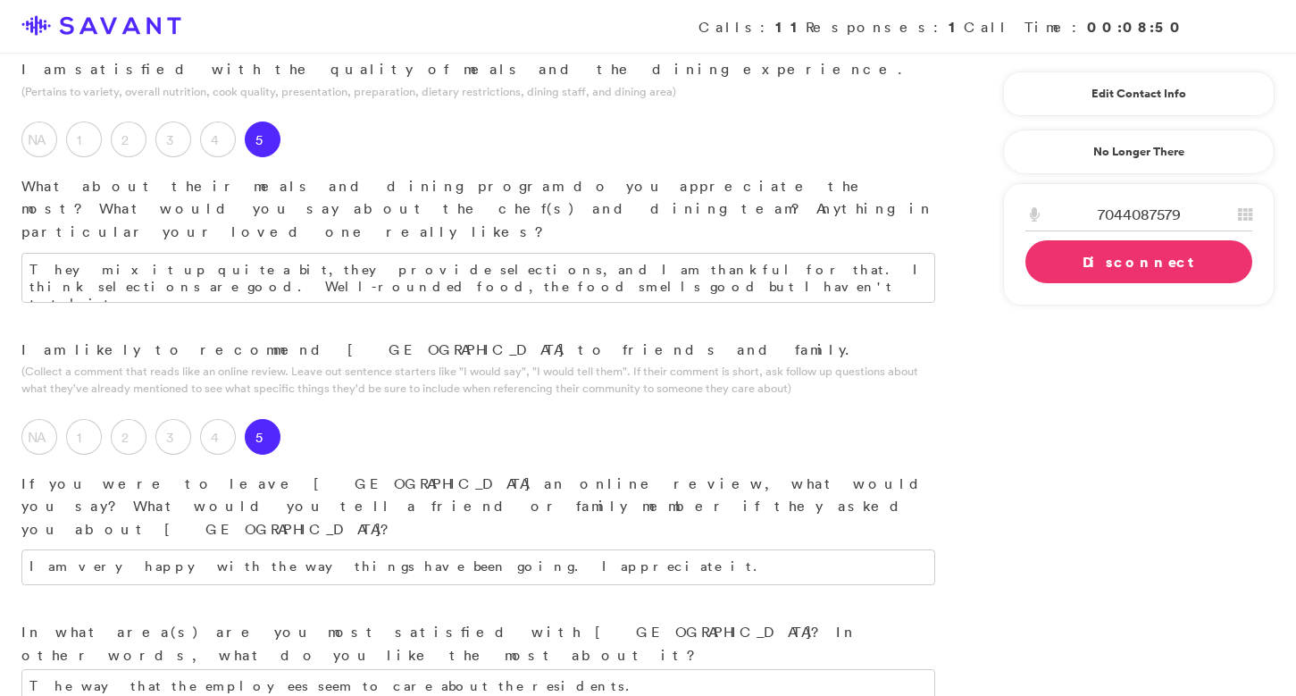
drag, startPoint x: 524, startPoint y: 437, endPoint x: 435, endPoint y: 441, distance: 89.4
drag, startPoint x: 692, startPoint y: 440, endPoint x: 502, endPoint y: 434, distance: 190.3
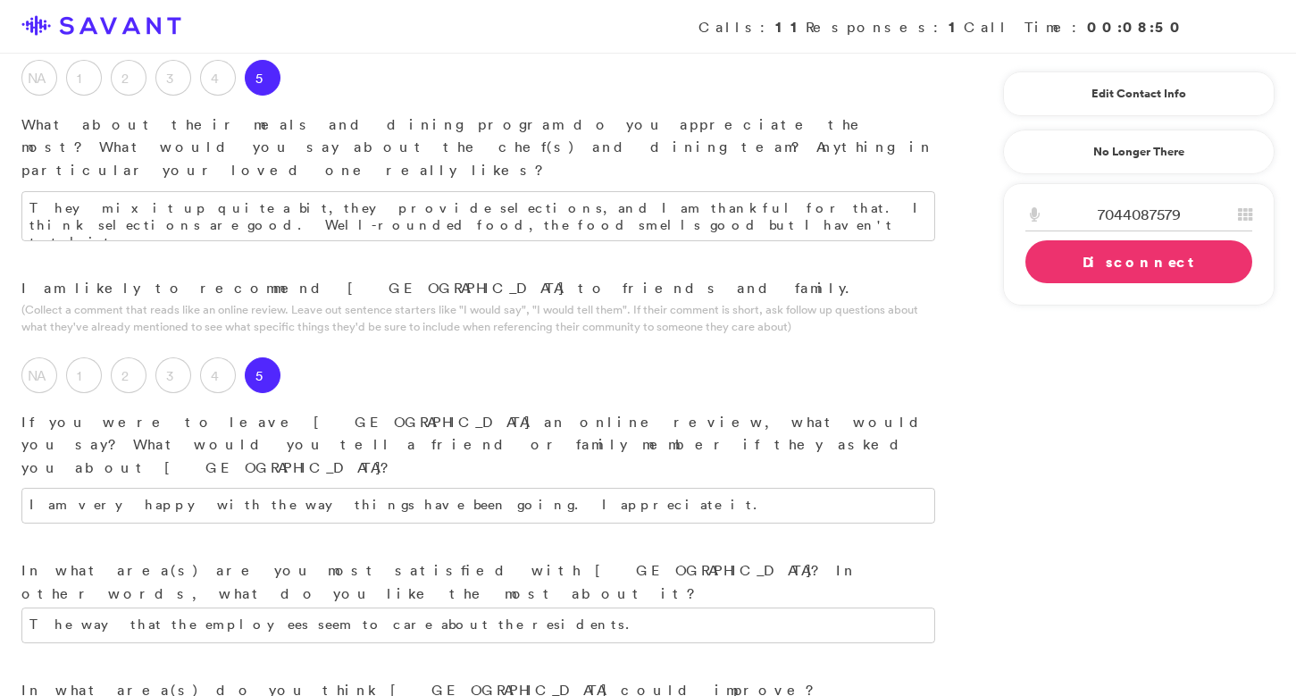
scroll to position [1832, 0]
type textarea "The night shift wakes my wife up a lot. I have a camera in here, and one night,…"
click at [1100, 93] on link "Edit Contact Info" at bounding box center [1138, 93] width 227 height 29
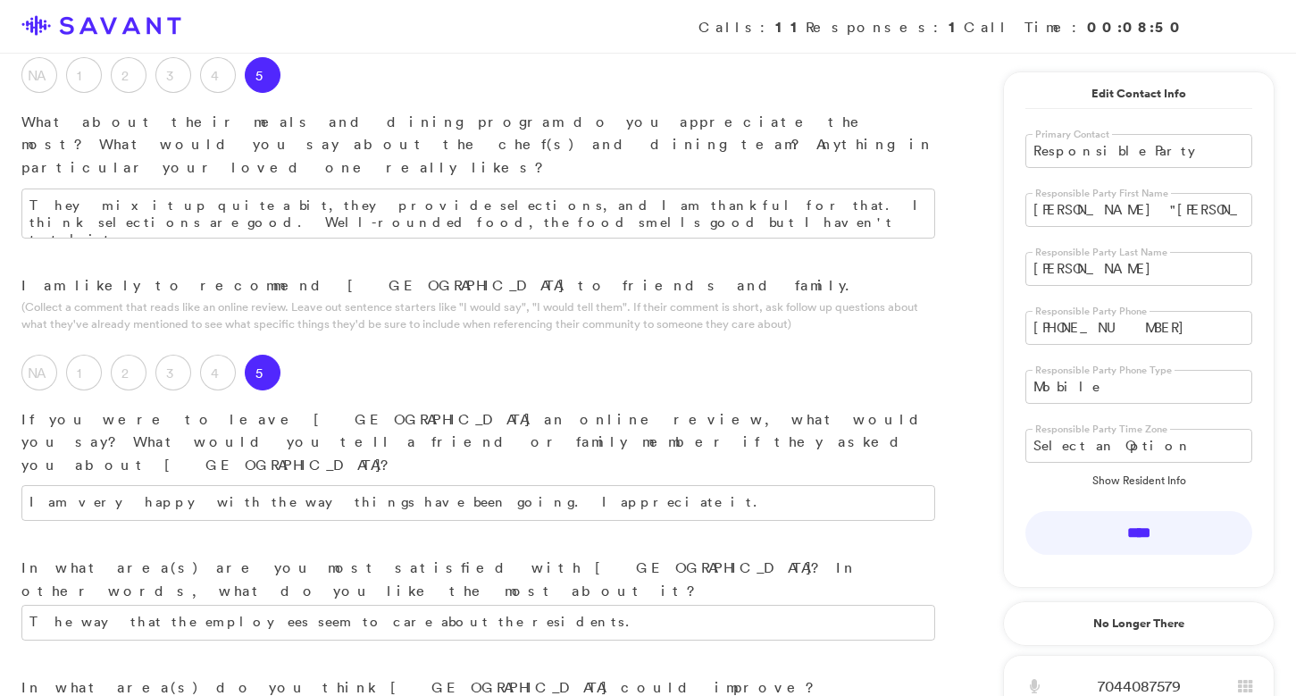
drag, startPoint x: 1094, startPoint y: 210, endPoint x: 971, endPoint y: 199, distance: 123.7
click at [1086, 212] on input "[PERSON_NAME]"" at bounding box center [1138, 210] width 227 height 34
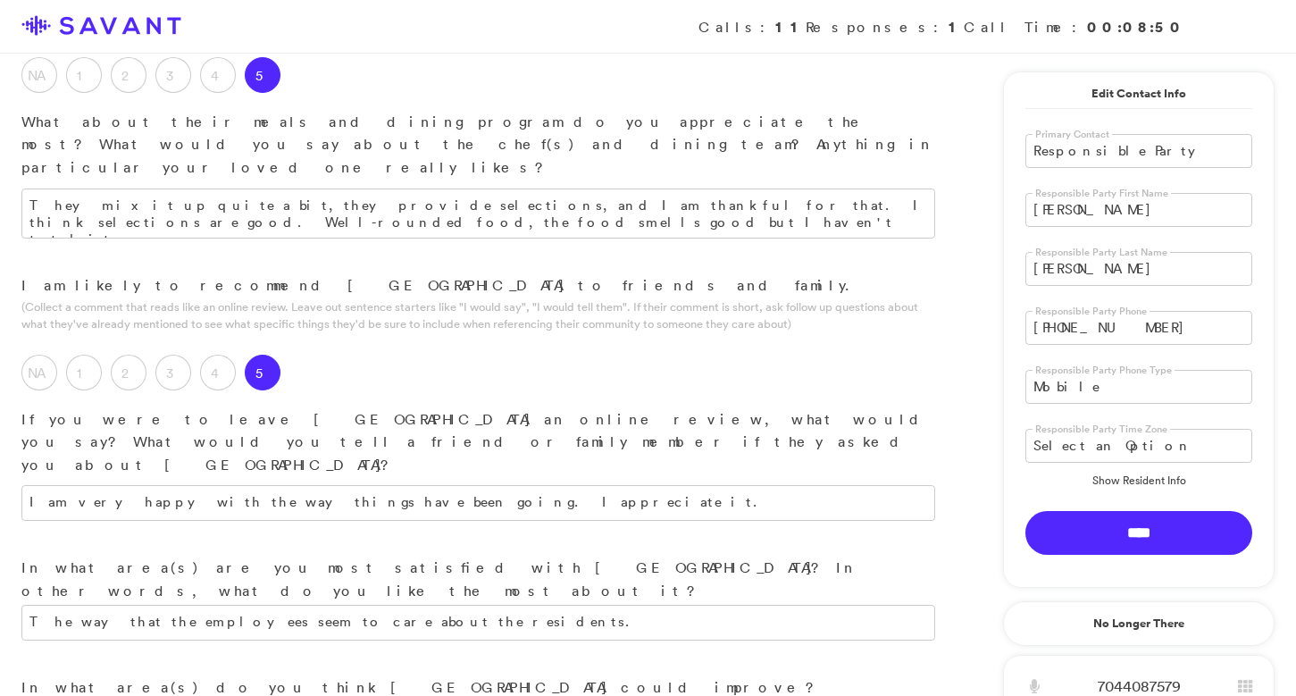
type input "[PERSON_NAME]"
click at [1130, 536] on input "****" at bounding box center [1138, 533] width 227 height 44
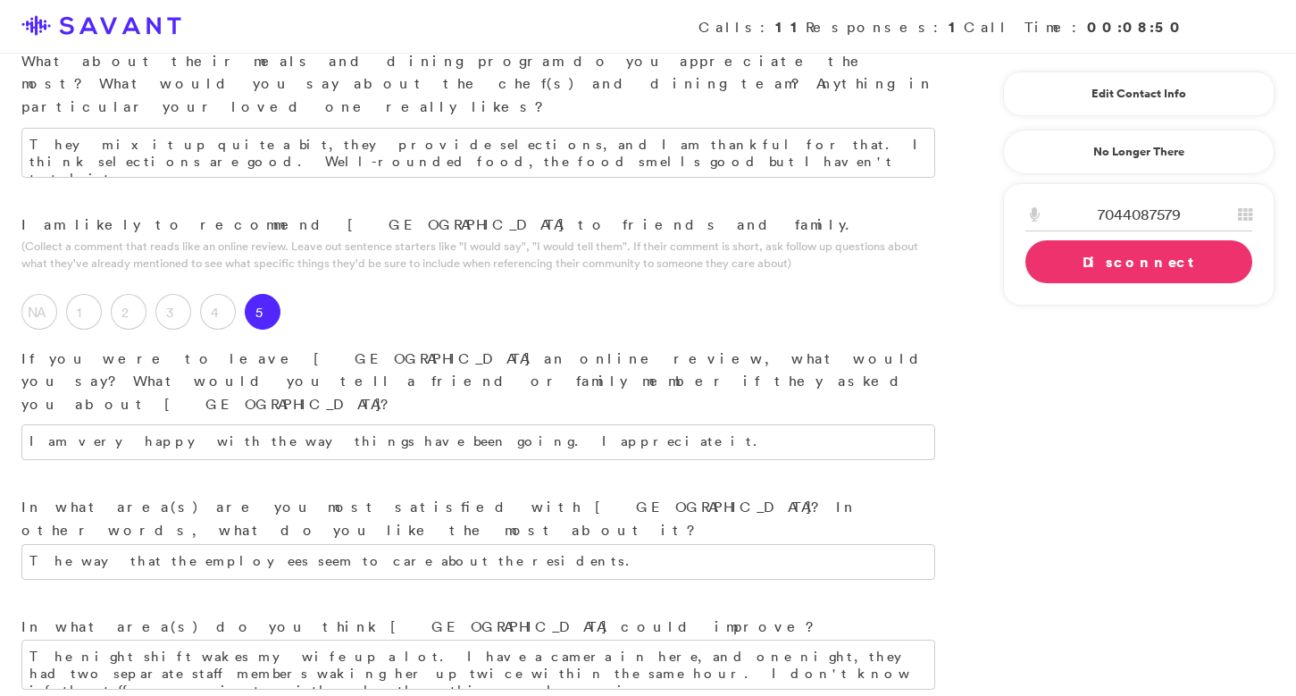
scroll to position [1893, 0]
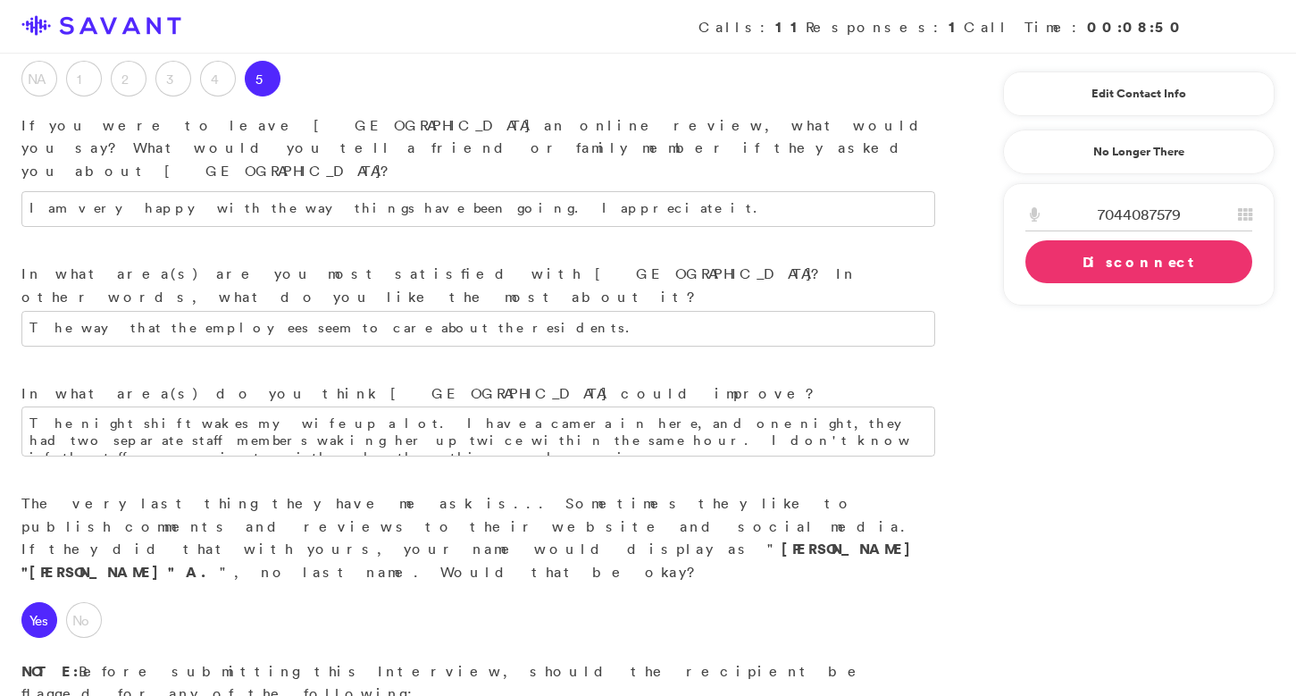
scroll to position [2129, 0]
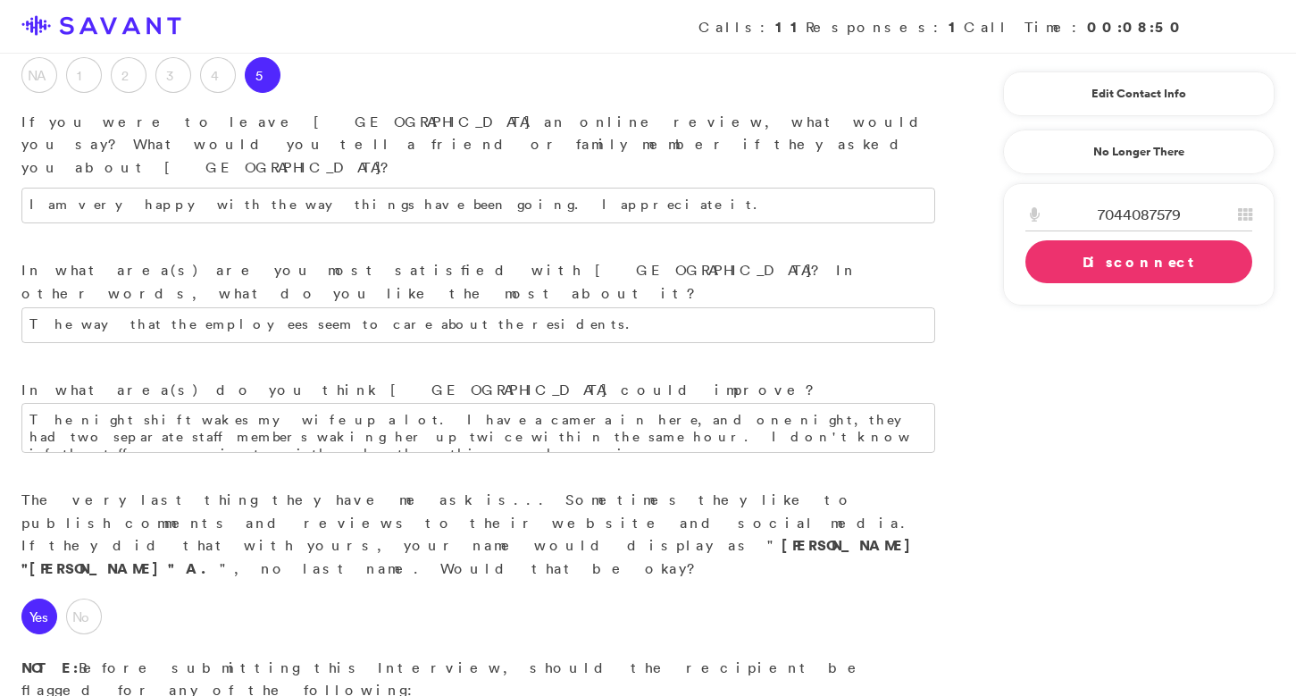
click at [1086, 269] on link "Disconnect" at bounding box center [1138, 261] width 227 height 43
